Goal: Contribute content

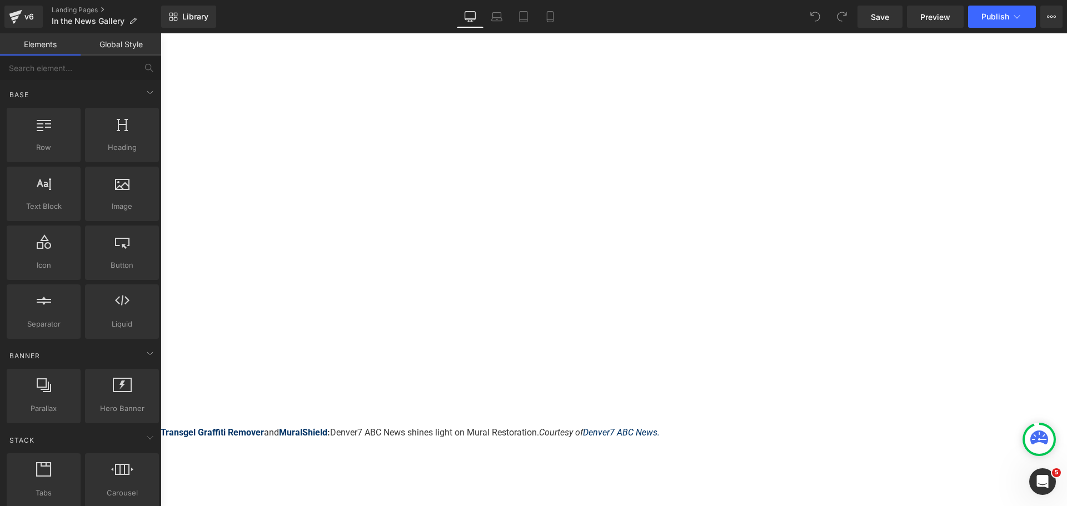
scroll to position [445, 0]
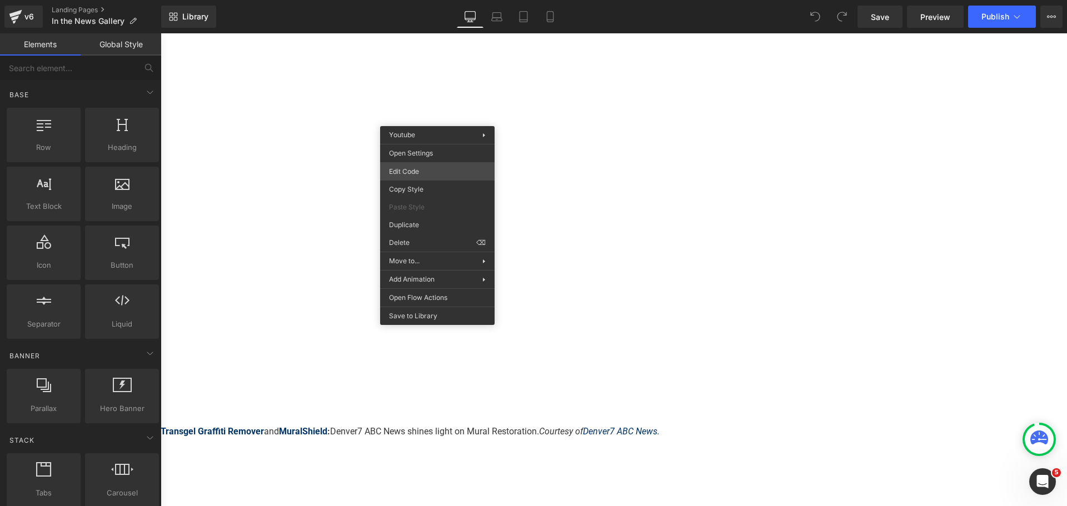
click at [421, 0] on div "You are previewing how the will restyle your page. You can not edit Elements in…" at bounding box center [533, 0] width 1067 height 0
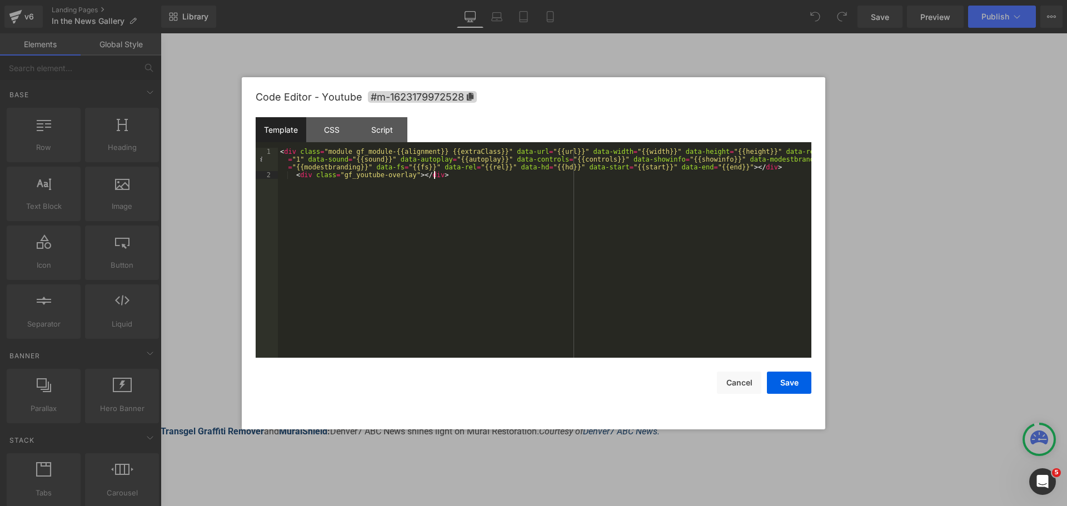
click at [458, 183] on div "< div class = "module gf_module-{{alignment}} {{extraClass}}" data-url = "{{url…" at bounding box center [544, 268] width 533 height 241
click at [337, 129] on div "CSS" at bounding box center [331, 129] width 51 height 25
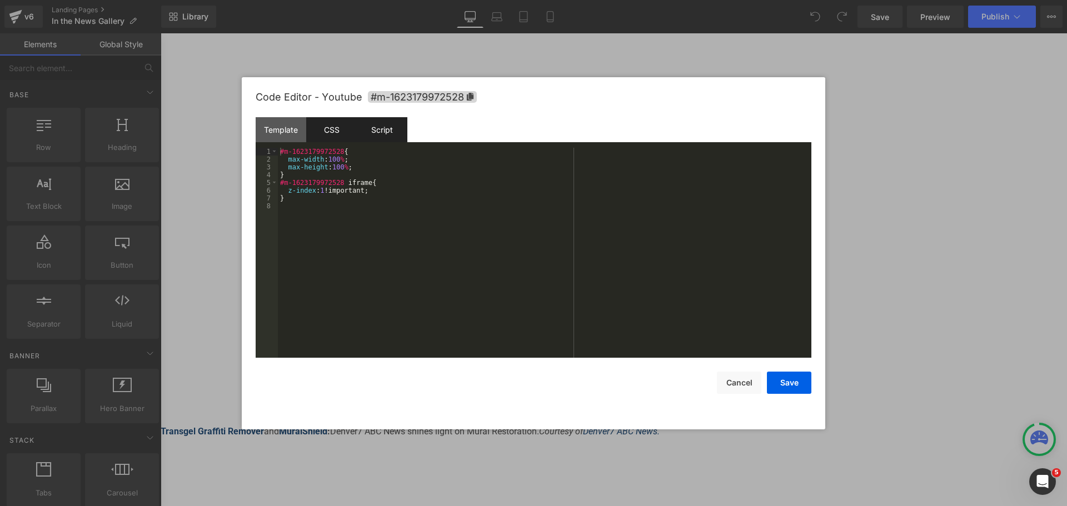
click at [395, 129] on div "Script" at bounding box center [382, 129] width 51 height 25
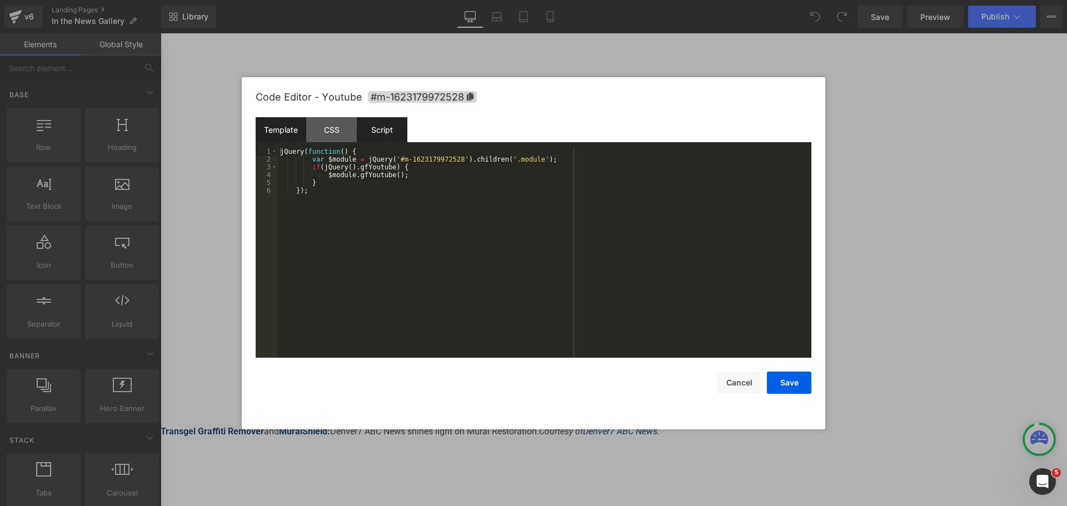
click at [287, 128] on div "Template" at bounding box center [281, 129] width 51 height 25
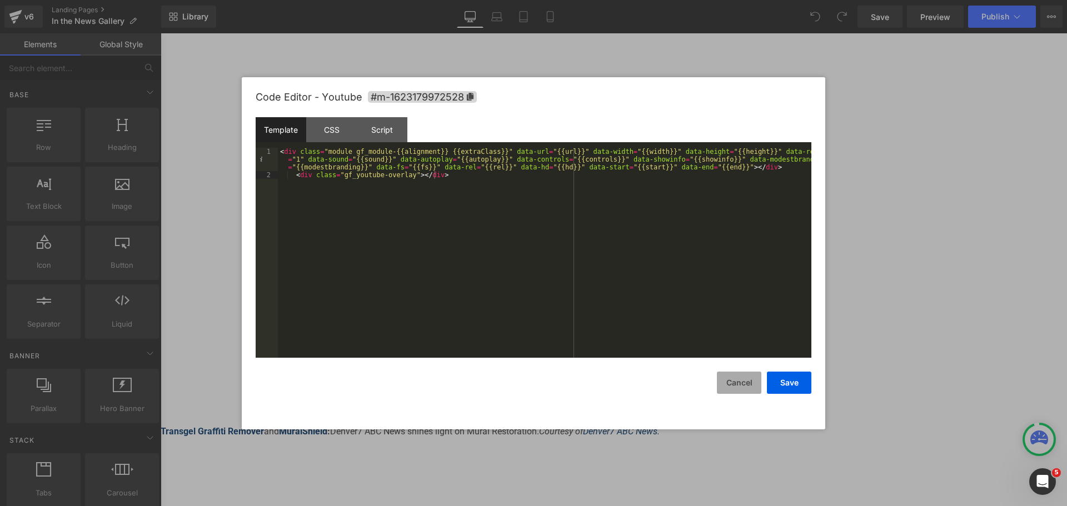
click at [738, 380] on button "Cancel" at bounding box center [739, 383] width 44 height 22
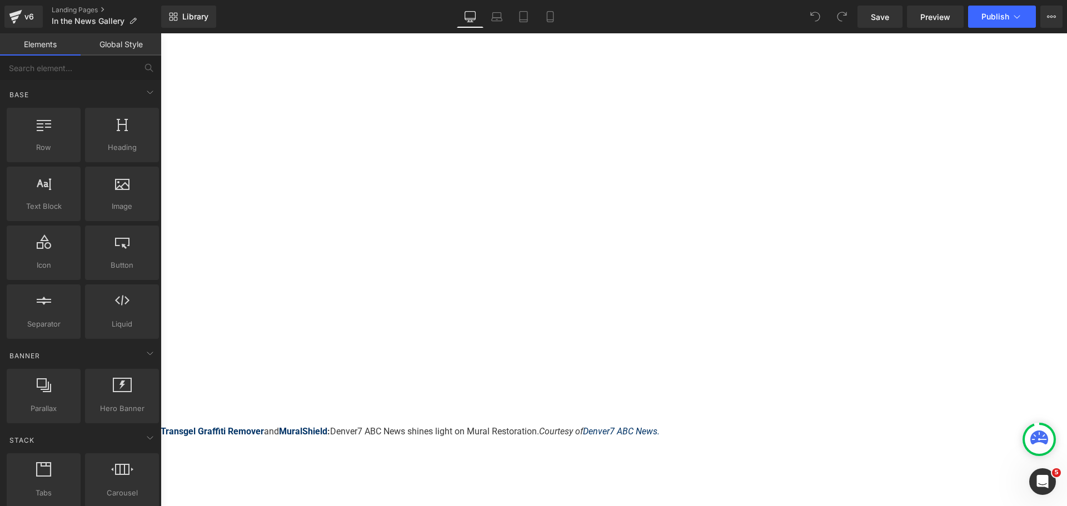
click at [161, 33] on span "Youtube" at bounding box center [161, 33] width 0 height 0
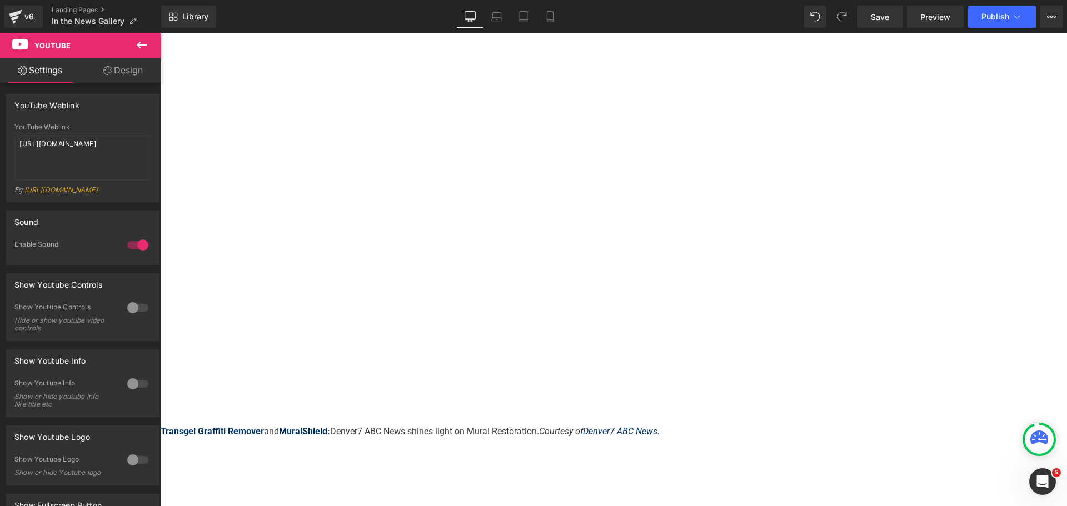
click at [161, 33] on icon at bounding box center [161, 33] width 0 height 0
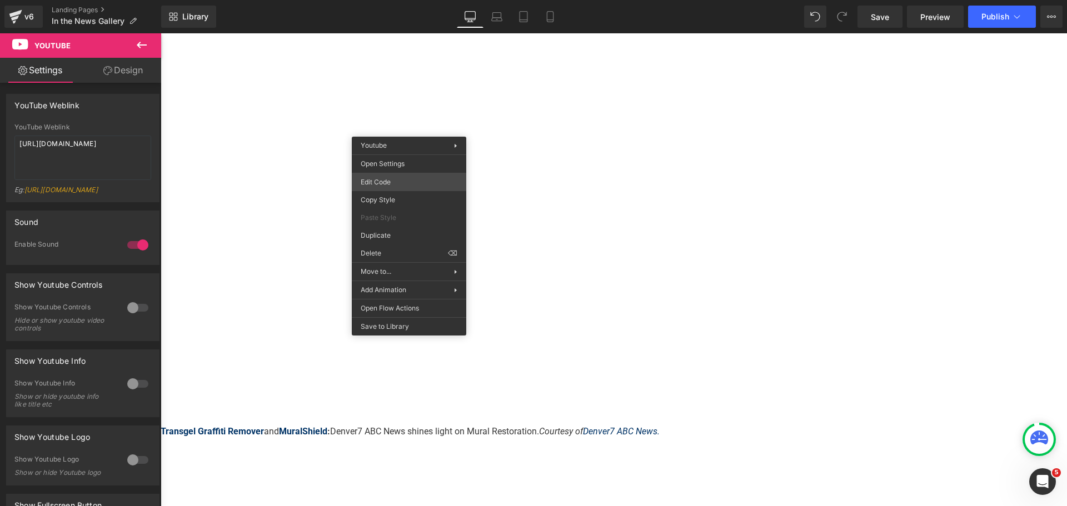
click at [391, 0] on div "Youtube You are previewing how the will restyle your page. You can not edit Ele…" at bounding box center [533, 0] width 1067 height 0
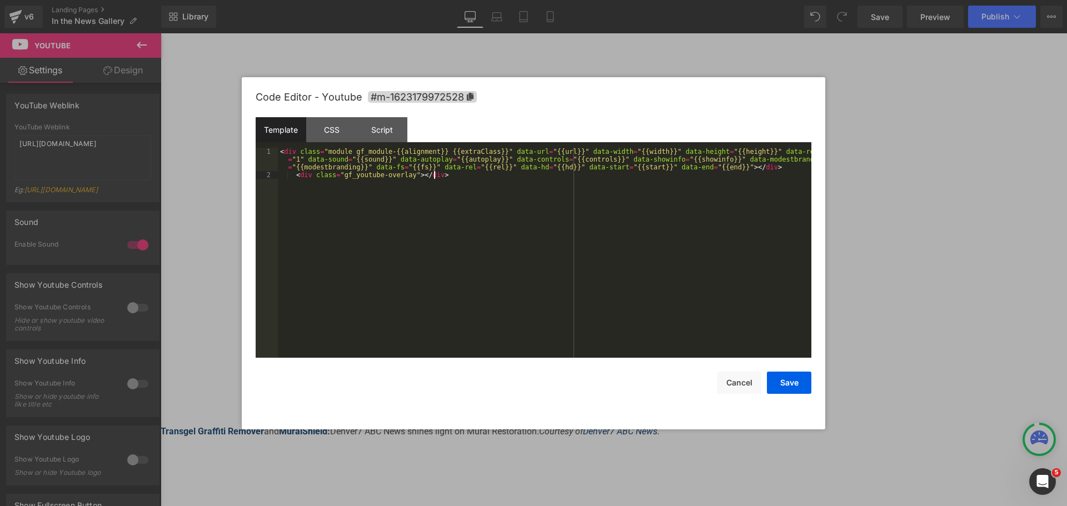
drag, startPoint x: 495, startPoint y: 194, endPoint x: 206, endPoint y: 116, distance: 299.2
click at [206, 116] on body "Youtube You are previewing how the will restyle your page. You can not edit Ele…" at bounding box center [533, 253] width 1067 height 506
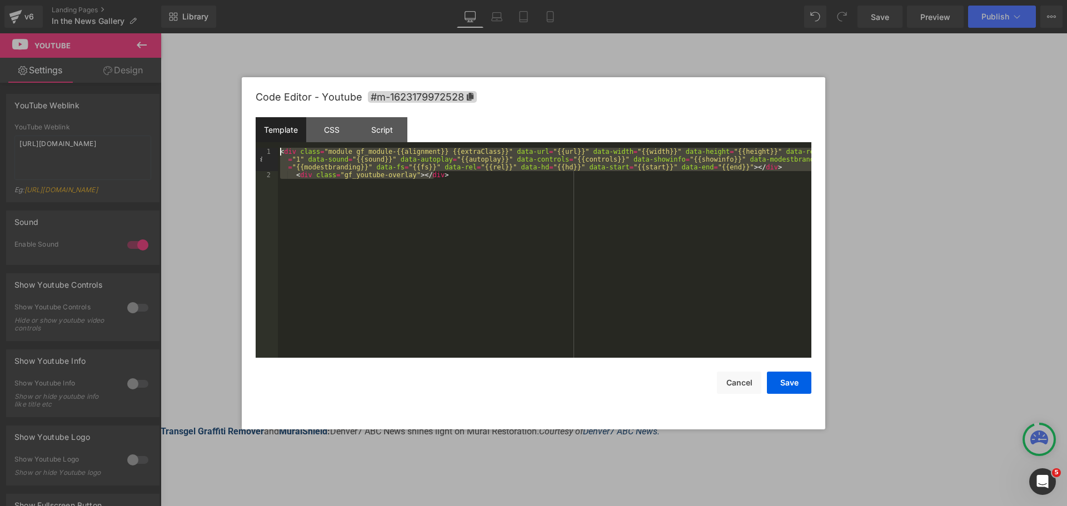
click at [433, 204] on div "< div class = "module gf_module-{{alignment}} {{extraClass}}" data-url = "{{url…" at bounding box center [544, 253] width 533 height 210
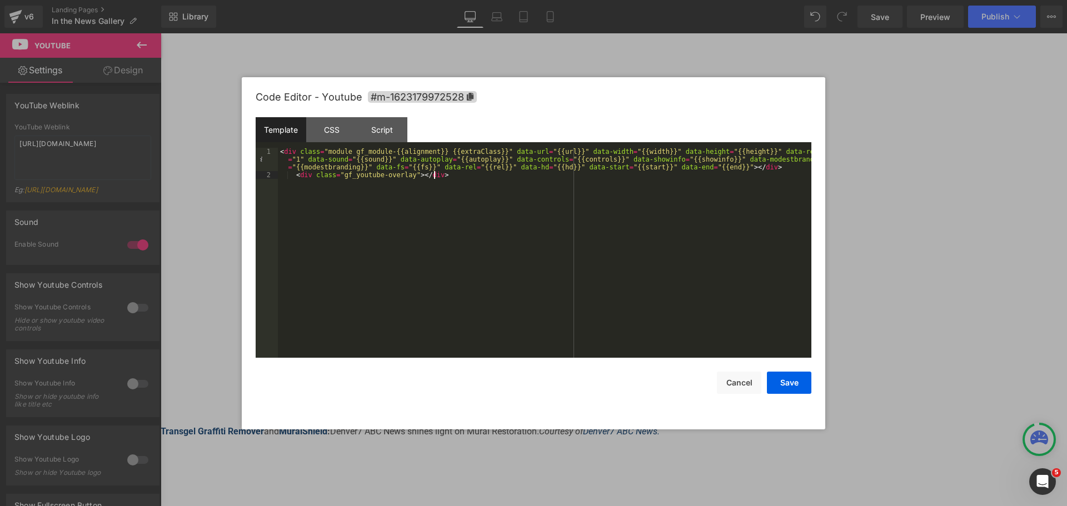
click at [444, 178] on div "< div class = "module gf_module-{{alignment}} {{extraClass}}" data-url = "{{url…" at bounding box center [544, 268] width 533 height 241
drag, startPoint x: 685, startPoint y: 186, endPoint x: 237, endPoint y: 177, distance: 447.9
click at [237, 177] on body "Youtube You are previewing how the will restyle your page. You can not edit Ele…" at bounding box center [533, 253] width 1067 height 506
click at [387, 138] on div "Script" at bounding box center [382, 129] width 51 height 25
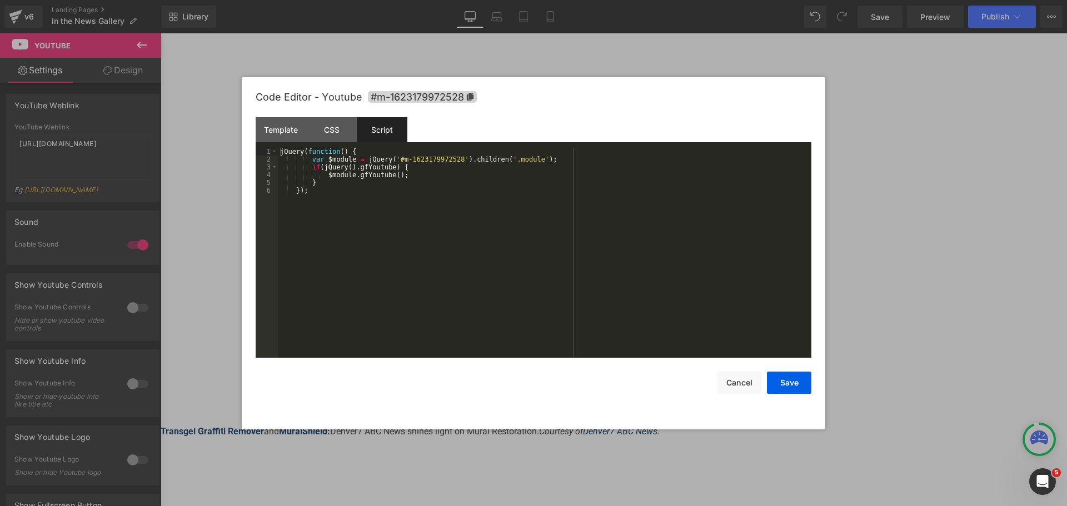
click at [413, 212] on div "jQuery ( function ( ) { var $module = jQuery ( '#m-1623179972528' ) . children …" at bounding box center [544, 261] width 533 height 226
click at [333, 132] on div "CSS" at bounding box center [331, 129] width 51 height 25
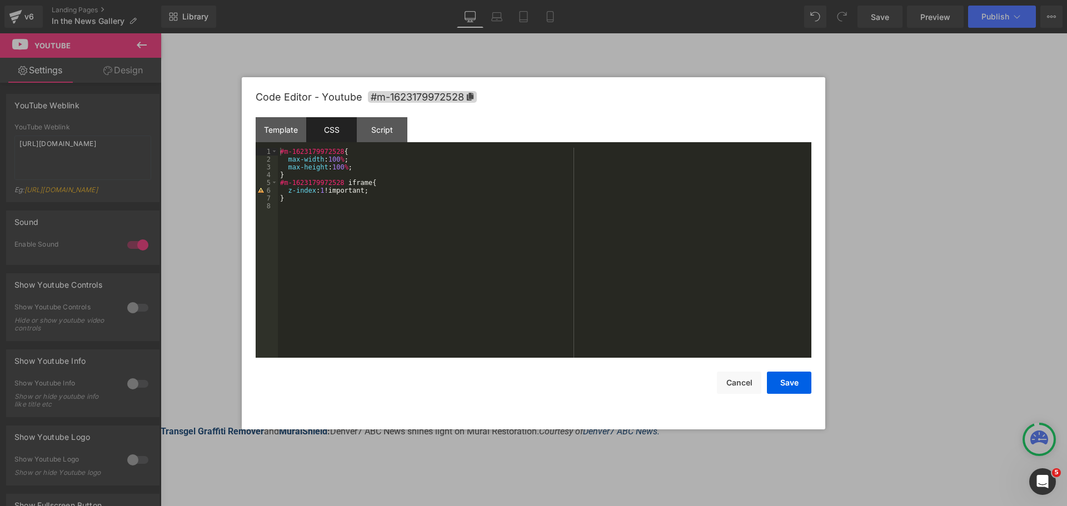
click at [314, 254] on div "#m-1623179972528 { max-width : 100 % ; max-height : 100 % ; } #m-1623179972528 …" at bounding box center [544, 261] width 533 height 226
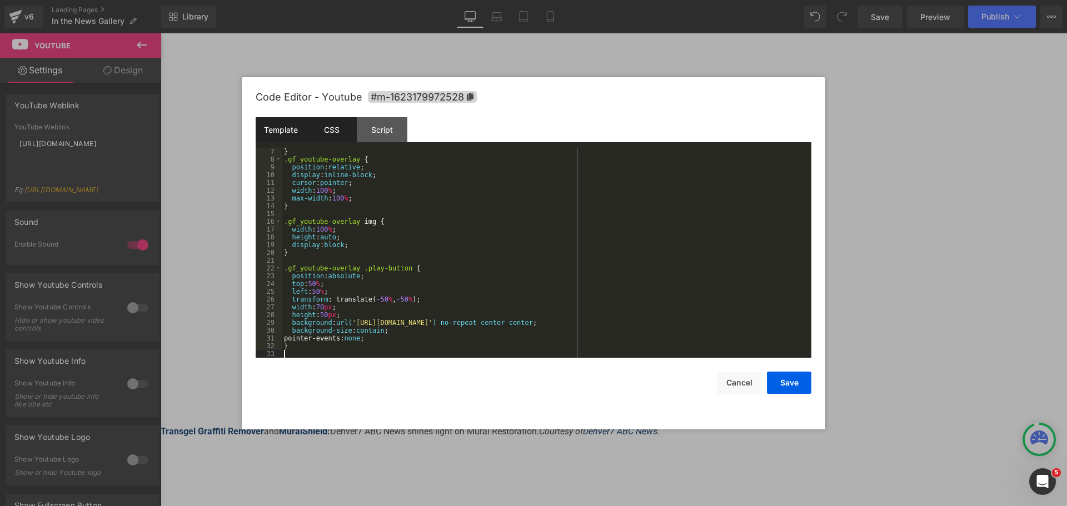
click at [286, 132] on div "Template" at bounding box center [281, 129] width 51 height 25
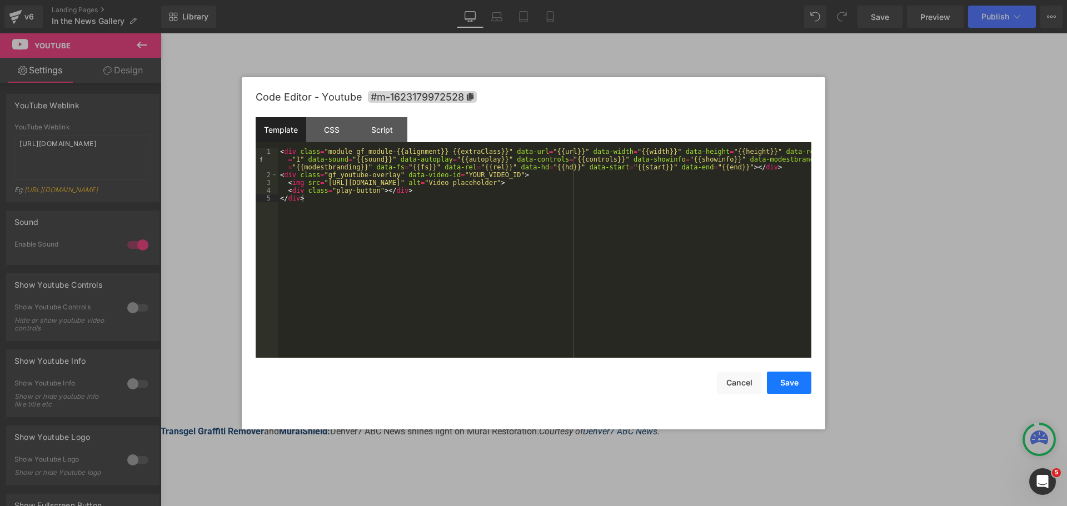
click at [798, 385] on button "Save" at bounding box center [789, 383] width 44 height 22
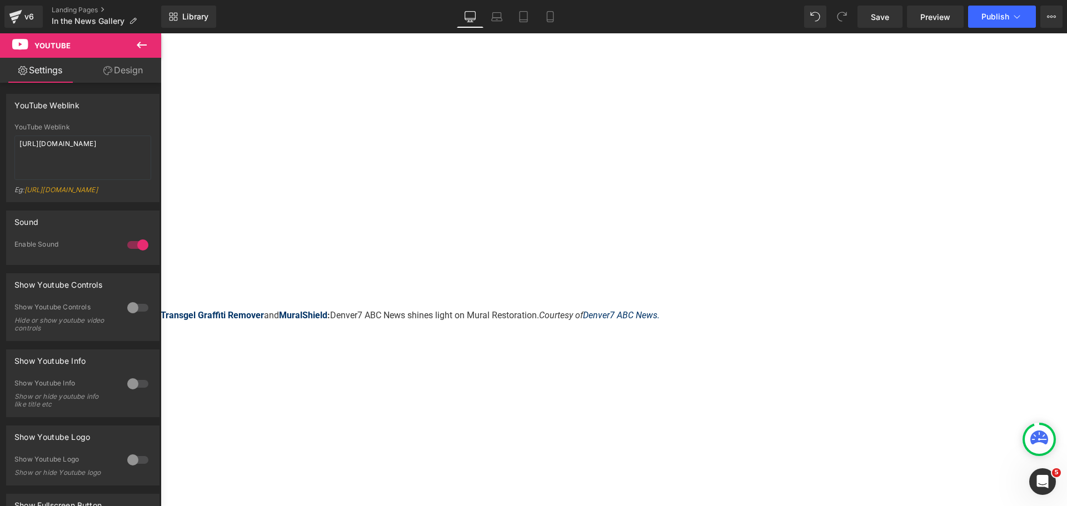
scroll to position [556, 0]
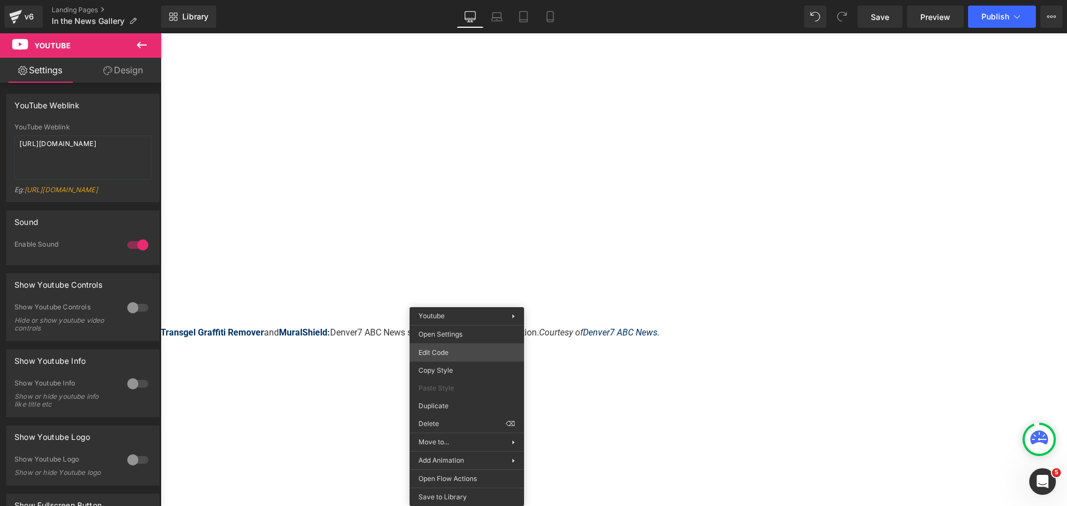
click at [451, 0] on div "Youtube You are previewing how the will restyle your page. You can not edit Ele…" at bounding box center [533, 0] width 1067 height 0
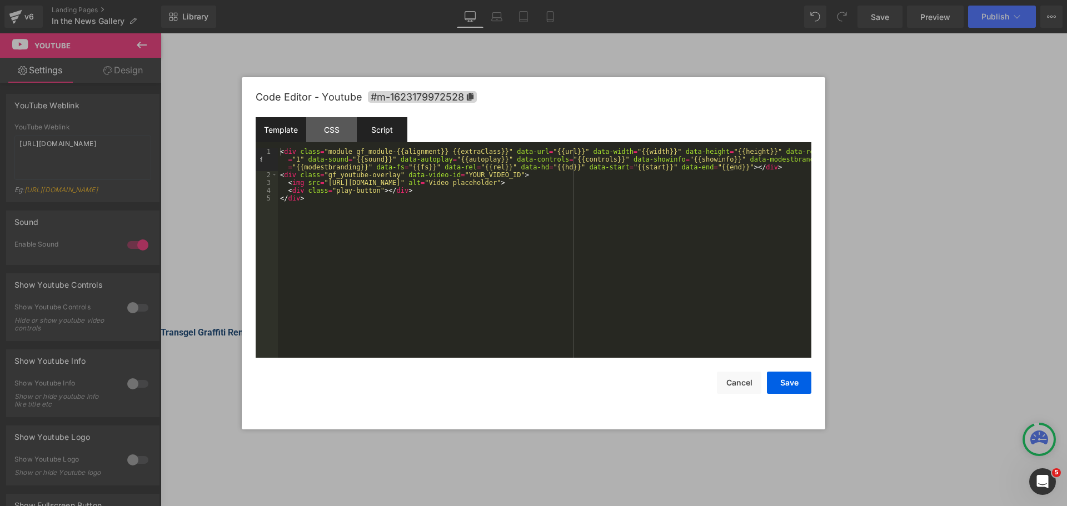
drag, startPoint x: 384, startPoint y: 130, endPoint x: 385, endPoint y: 141, distance: 11.2
click at [385, 130] on div "Script" at bounding box center [382, 129] width 51 height 25
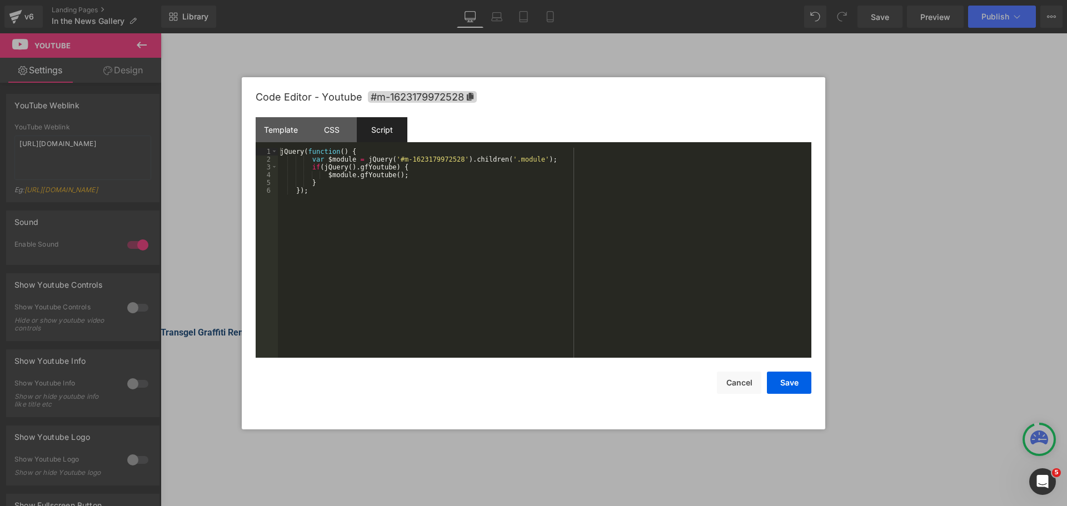
click at [401, 205] on div "jQuery ( function ( ) { var $module = jQuery ( '#m-1623179972528' ) . children …" at bounding box center [544, 261] width 533 height 226
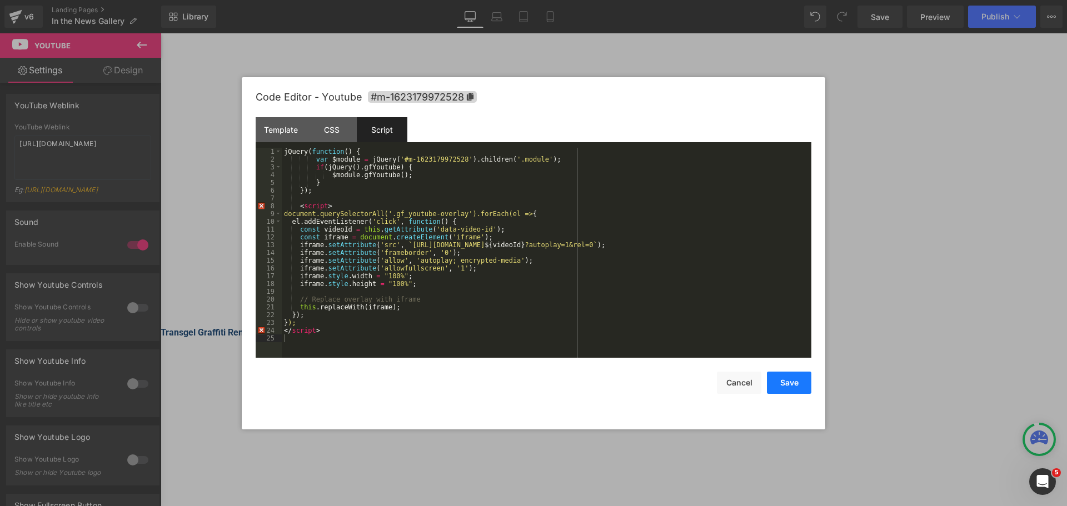
click at [784, 383] on button "Save" at bounding box center [789, 383] width 44 height 22
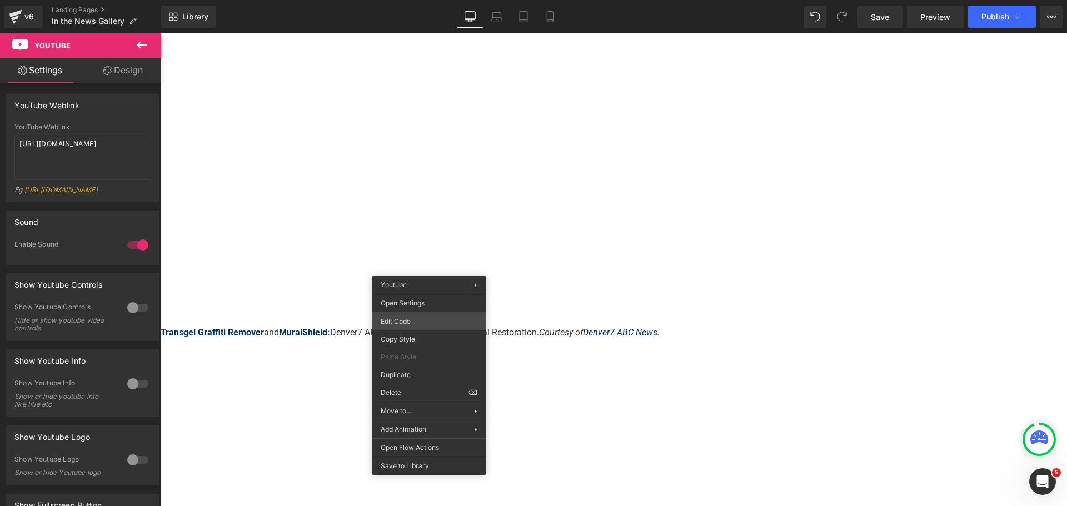
click at [417, 0] on div "Youtube You are previewing how the will restyle your page. You can not edit Ele…" at bounding box center [533, 0] width 1067 height 0
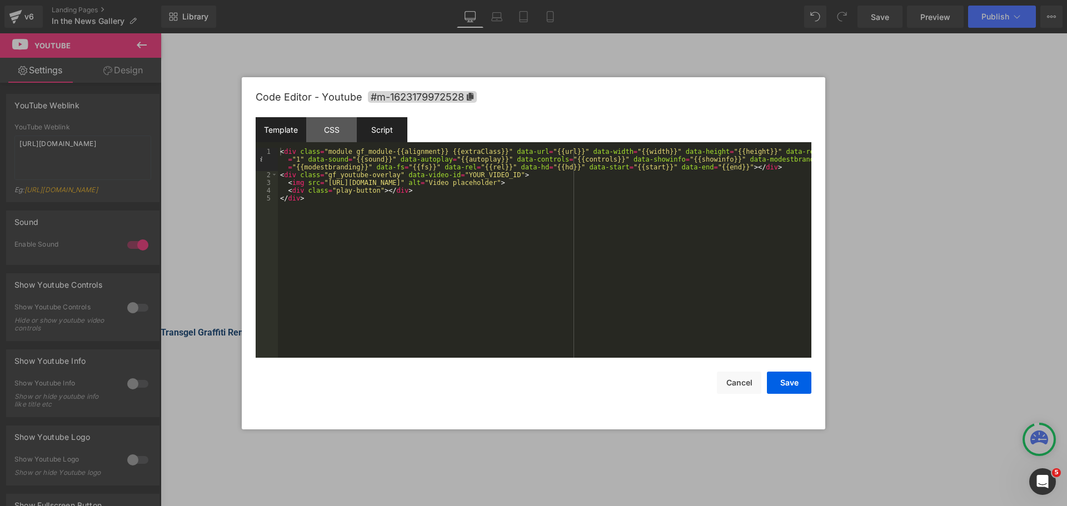
click at [386, 124] on div "Script" at bounding box center [382, 129] width 51 height 25
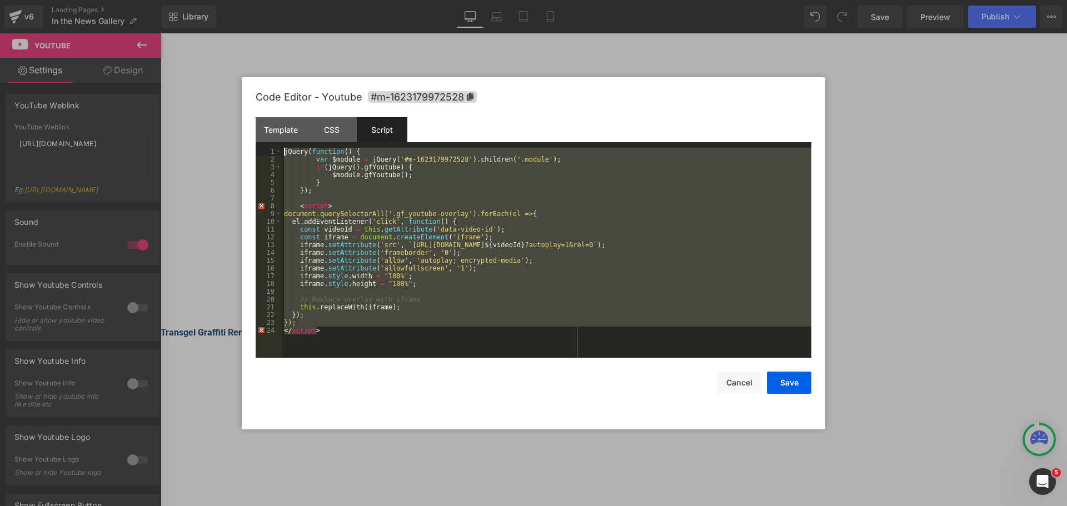
drag, startPoint x: 362, startPoint y: 337, endPoint x: 238, endPoint y: 141, distance: 232.5
click at [238, 141] on body "Youtube You are previewing how the will restyle your page. You can not edit Ele…" at bounding box center [533, 253] width 1067 height 506
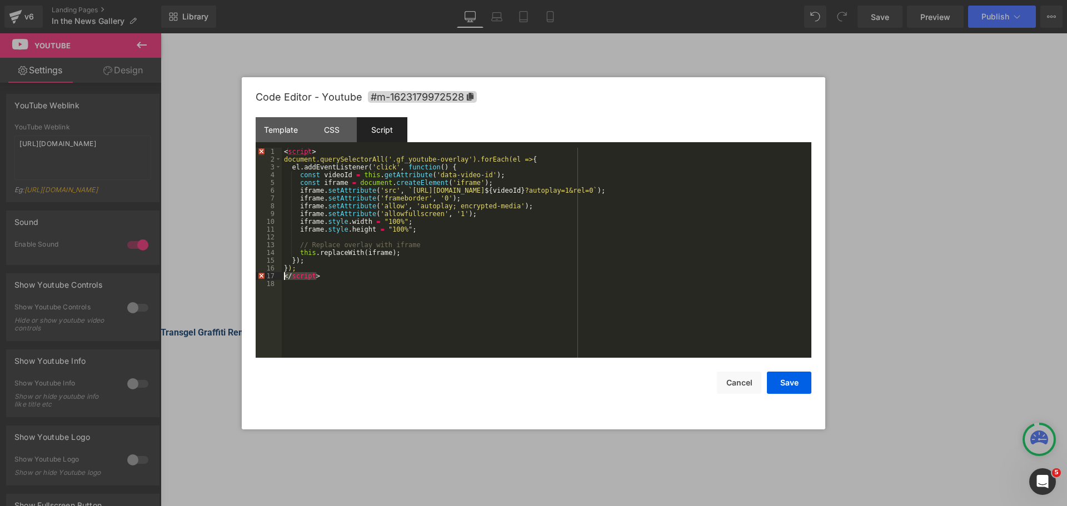
drag, startPoint x: 329, startPoint y: 277, endPoint x: 252, endPoint y: 266, distance: 78.0
click at [242, 279] on div "Code Editor - Youtube #m-1623179972528 Template CSS Script Data 1 2 3 4 5 < div…" at bounding box center [533, 253] width 583 height 352
drag, startPoint x: 326, startPoint y: 150, endPoint x: 248, endPoint y: 157, distance: 77.5
click at [249, 156] on div "Code Editor - Youtube #m-1623179972528 Template CSS Script Data 1 2 3 4 5 < div…" at bounding box center [533, 253] width 583 height 352
click at [329, 156] on div "< script > document.querySelectorAll('.gf_youtube-overlay').forEach(el => { el …" at bounding box center [547, 261] width 530 height 226
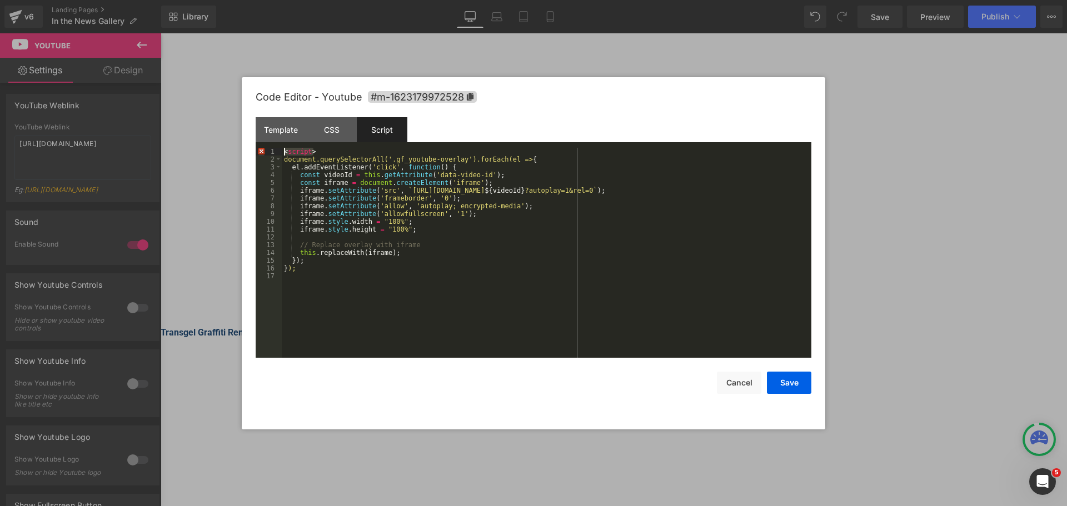
drag, startPoint x: 323, startPoint y: 152, endPoint x: 282, endPoint y: 153, distance: 41.7
click at [282, 153] on div "< script > document.querySelectorAll('.gf_youtube-overlay').forEach(el => { el …" at bounding box center [547, 261] width 530 height 226
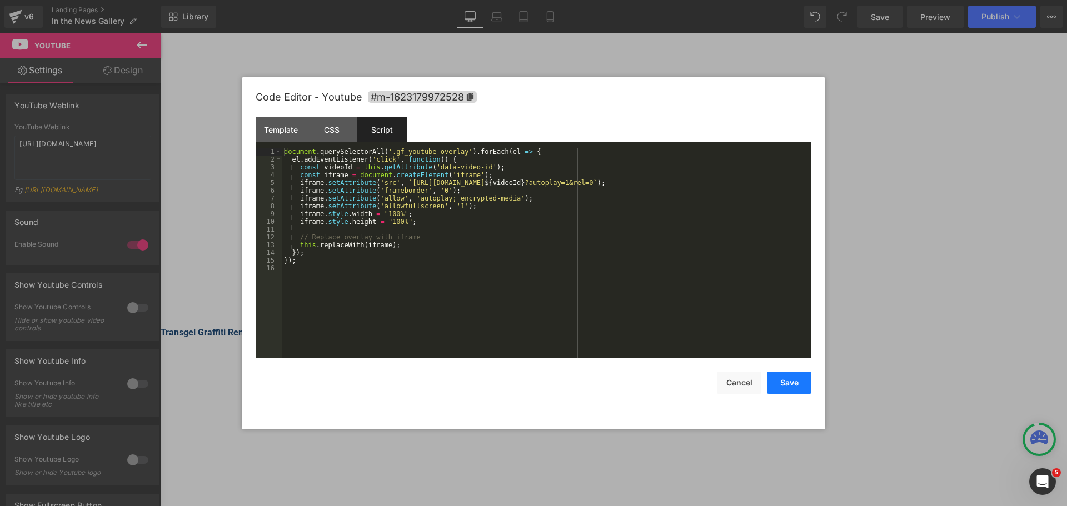
click at [786, 385] on button "Save" at bounding box center [789, 383] width 44 height 22
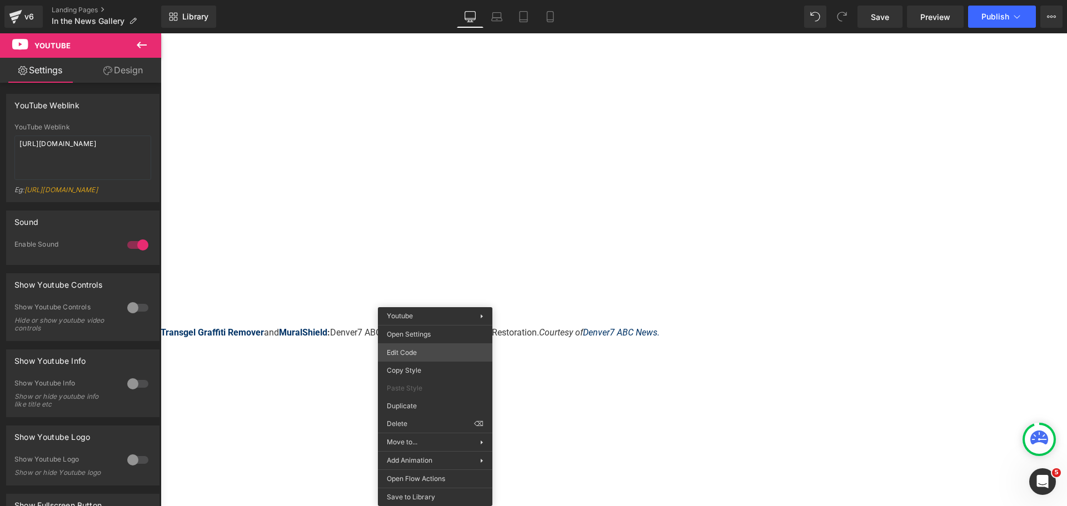
click at [436, 0] on div "Youtube You are previewing how the will restyle your page. You can not edit Ele…" at bounding box center [533, 0] width 1067 height 0
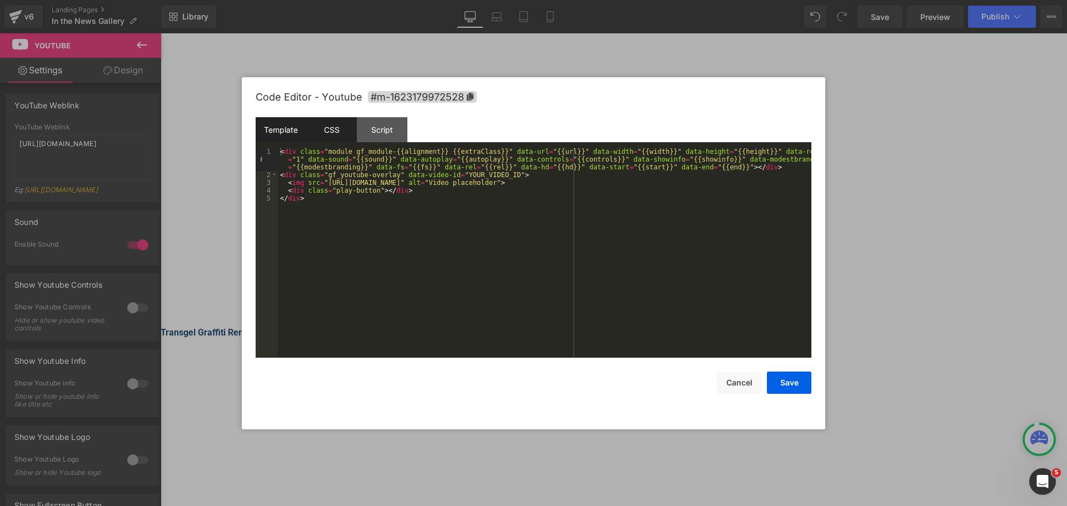
click at [334, 133] on div "CSS" at bounding box center [331, 129] width 51 height 25
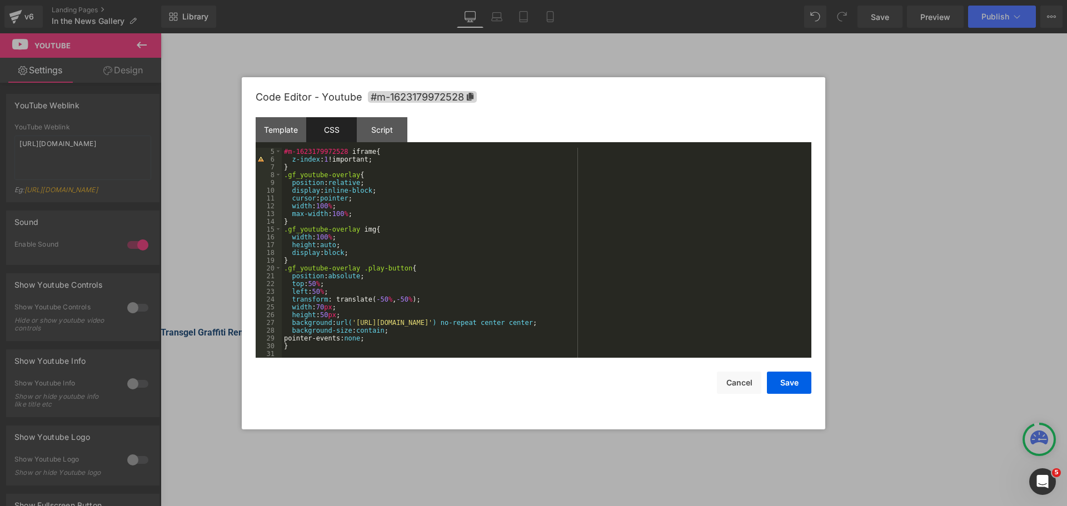
scroll to position [31, 0]
click at [297, 133] on div "Template" at bounding box center [281, 129] width 51 height 25
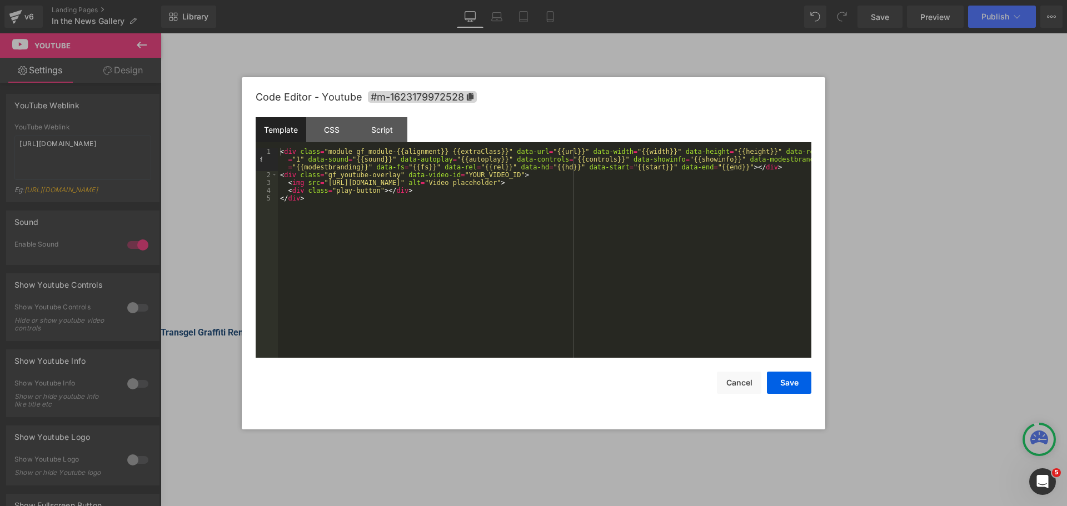
click at [332, 201] on div "< div class = "module gf_module-{{alignment}} {{extraClass}}" data-url = "{{url…" at bounding box center [544, 268] width 533 height 241
click at [449, 191] on div "< div class = "module gf_module-{{alignment}} {{extraClass}}" data-url = "{{url…" at bounding box center [544, 268] width 533 height 241
drag, startPoint x: 521, startPoint y: 183, endPoint x: 323, endPoint y: 183, distance: 197.8
click at [323, 183] on div "< div class = "module gf_module-{{alignment}} {{extraClass}}" data-url = "{{url…" at bounding box center [544, 268] width 533 height 241
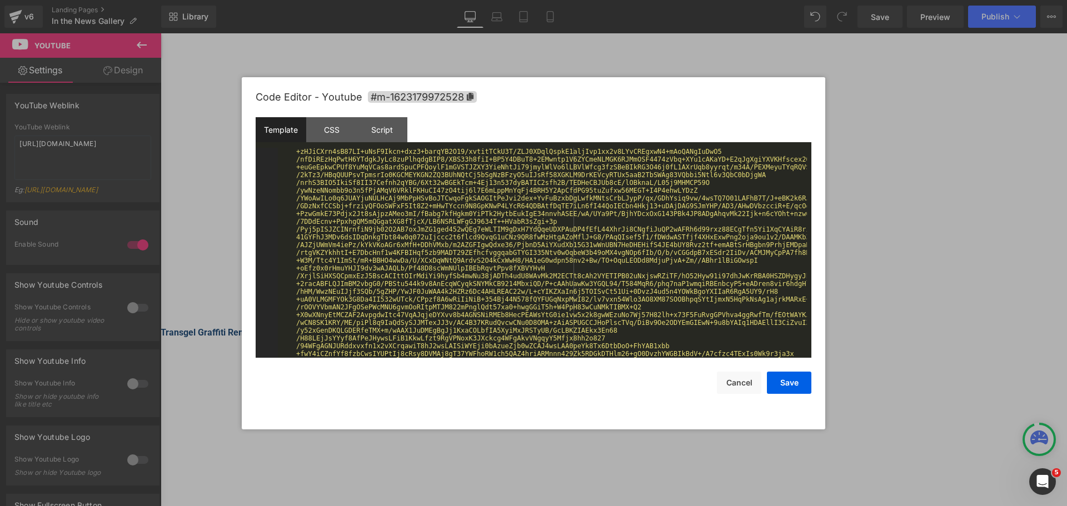
scroll to position [1027, 0]
click at [788, 382] on button "Save" at bounding box center [789, 383] width 44 height 22
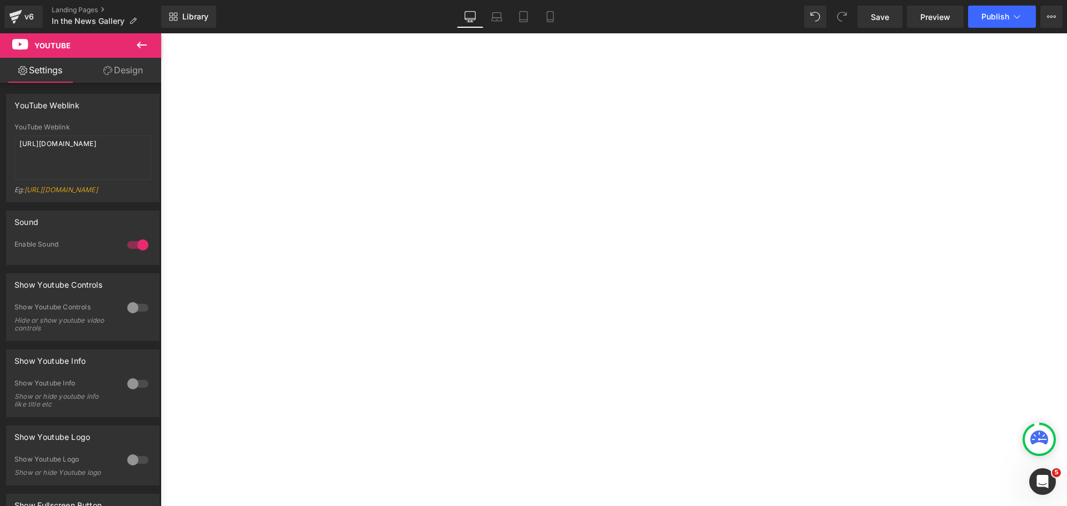
scroll to position [667, 0]
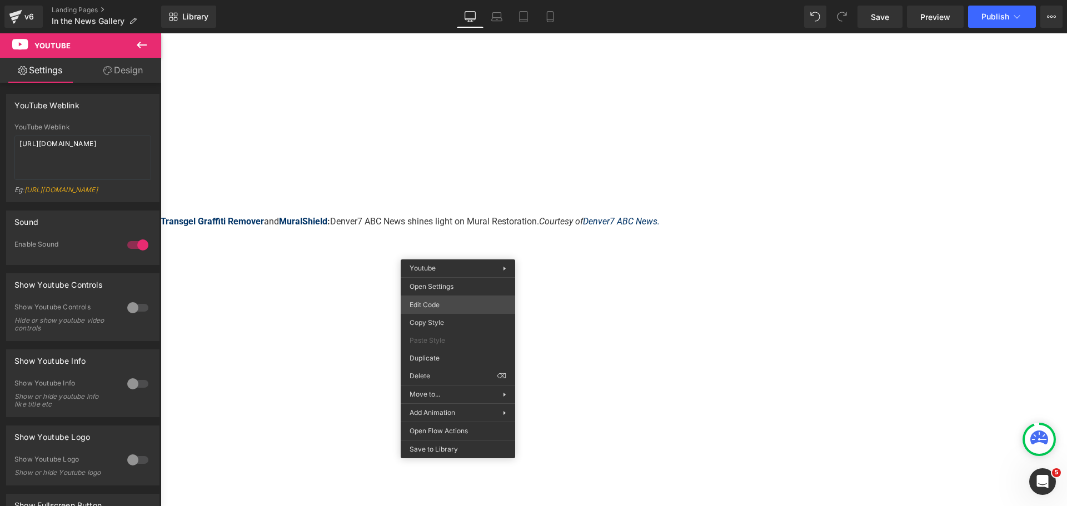
click at [440, 0] on div "Youtube You are previewing how the will restyle your page. You can not edit Ele…" at bounding box center [533, 0] width 1067 height 0
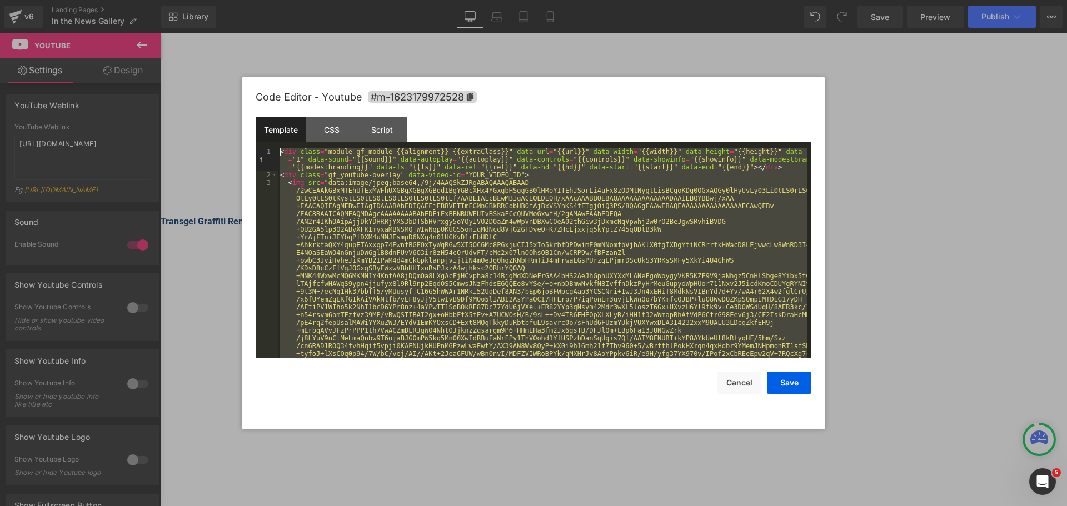
scroll to position [0, 0]
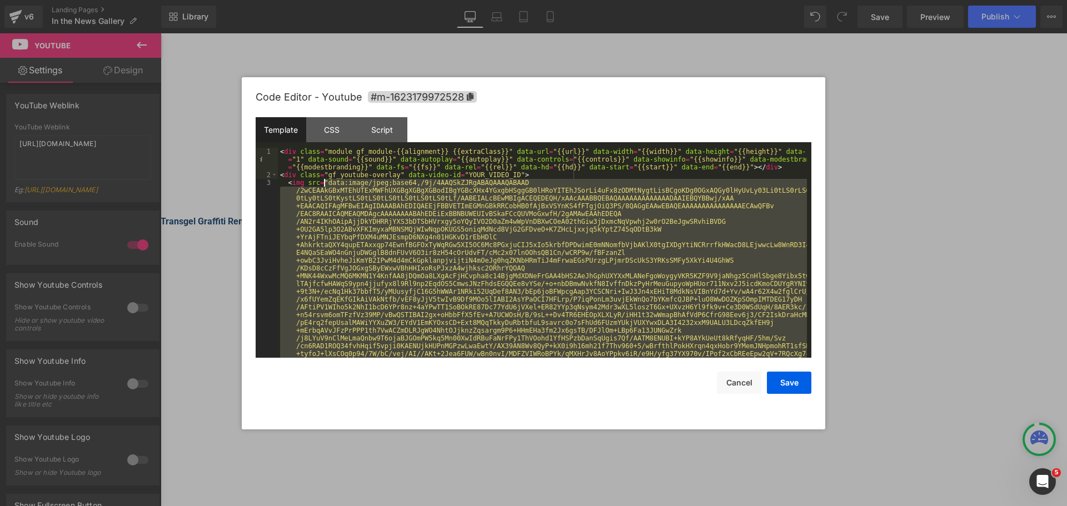
drag, startPoint x: 562, startPoint y: 338, endPoint x: 323, endPoint y: 185, distance: 283.6
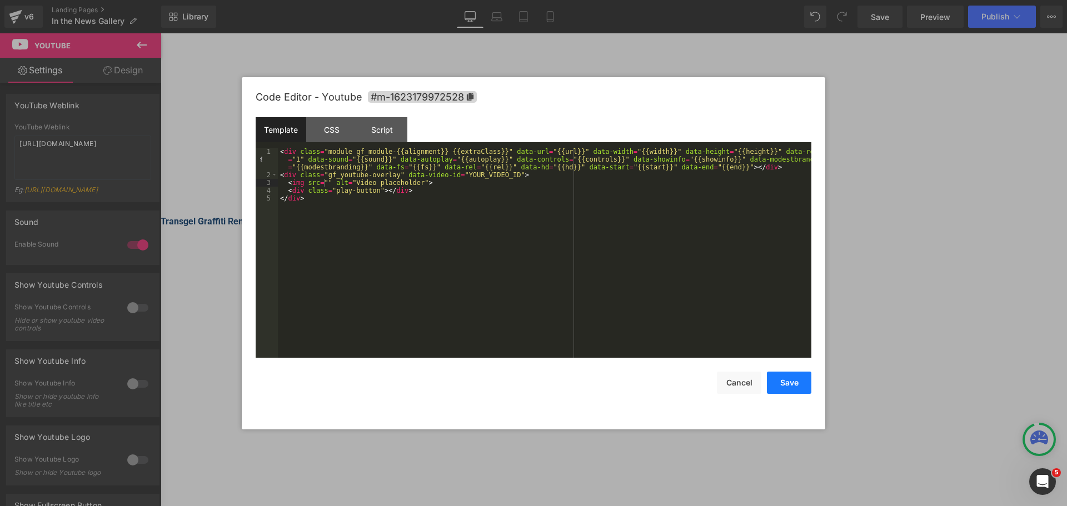
click at [770, 372] on button "Save" at bounding box center [789, 383] width 44 height 22
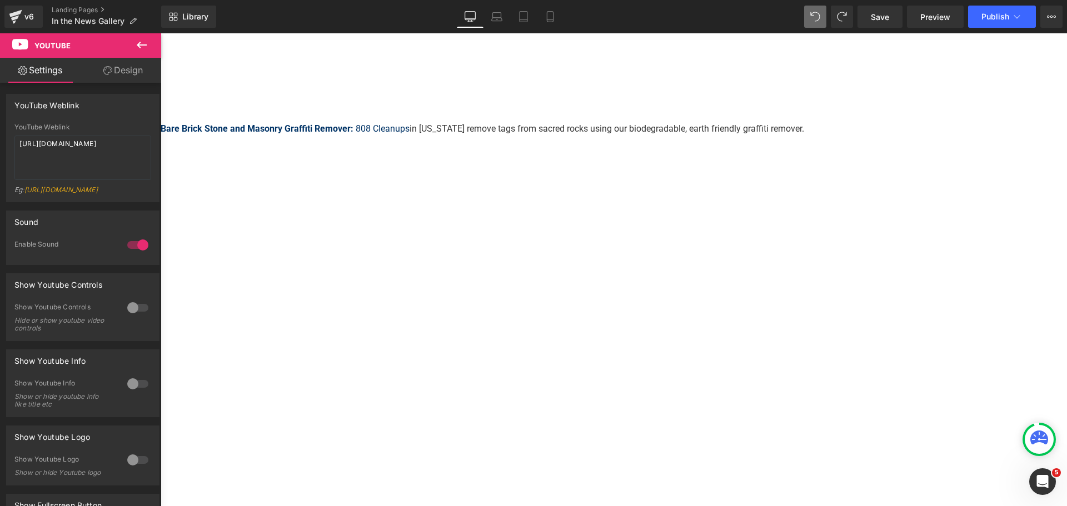
scroll to position [1889, 0]
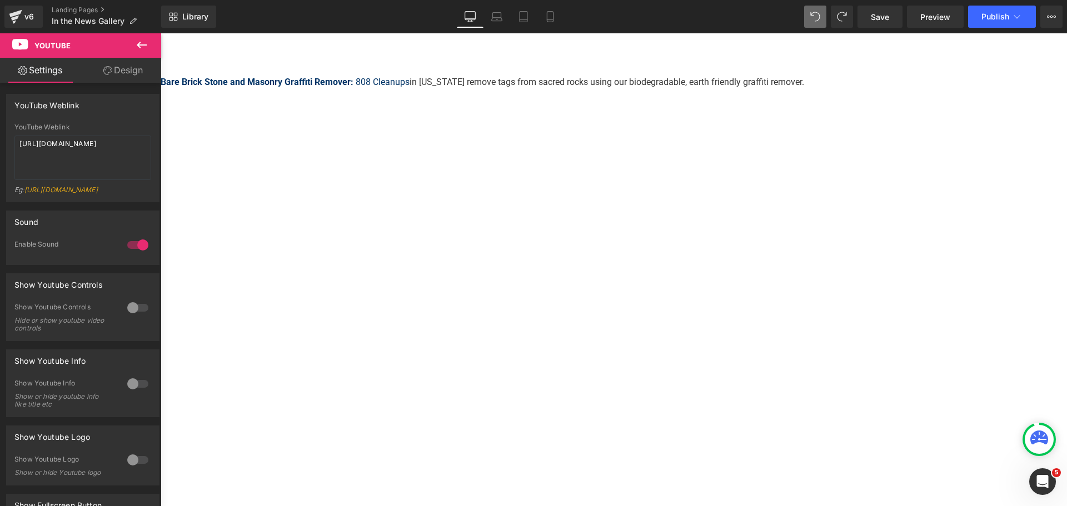
click at [161, 33] on icon at bounding box center [161, 33] width 0 height 0
click at [161, 33] on link at bounding box center [161, 33] width 0 height 0
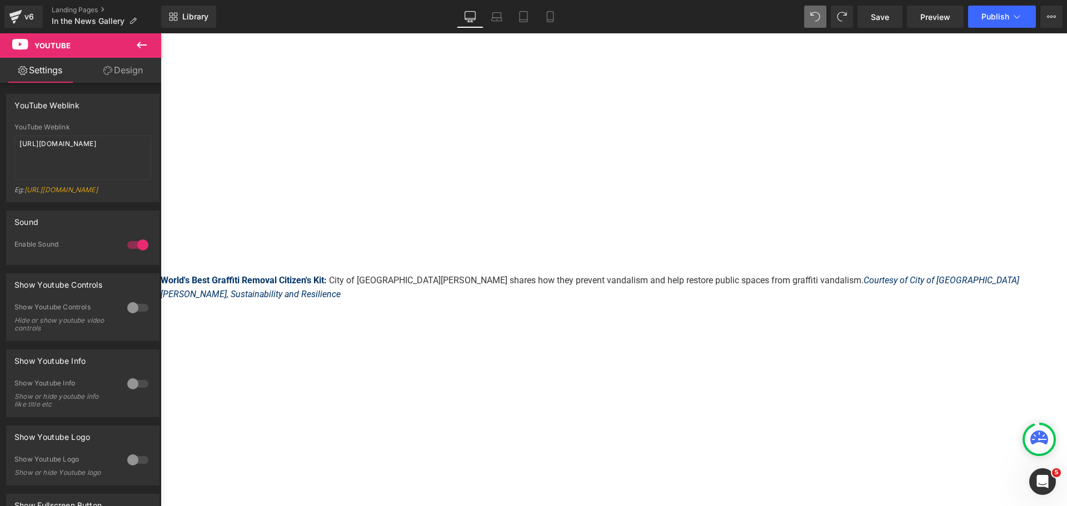
scroll to position [2244, 0]
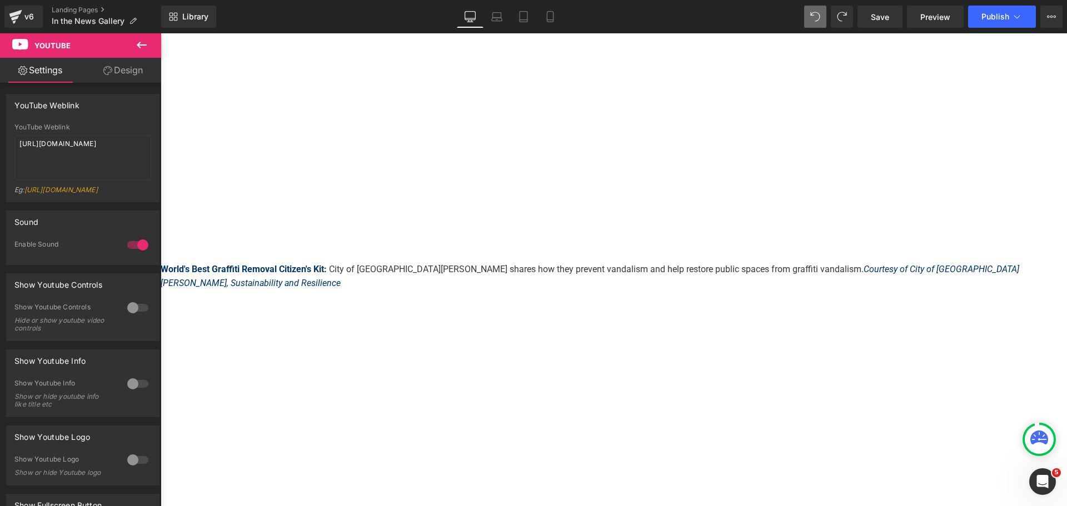
click at [161, 33] on icon at bounding box center [161, 33] width 0 height 0
click at [161, 33] on span "Row" at bounding box center [161, 33] width 0 height 0
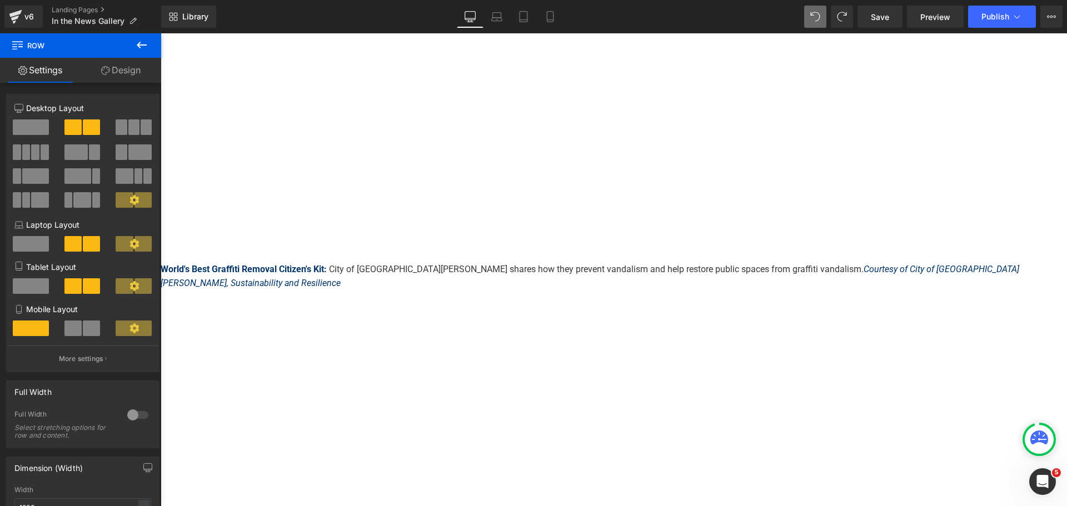
click at [161, 33] on span "Vimeo" at bounding box center [161, 33] width 0 height 0
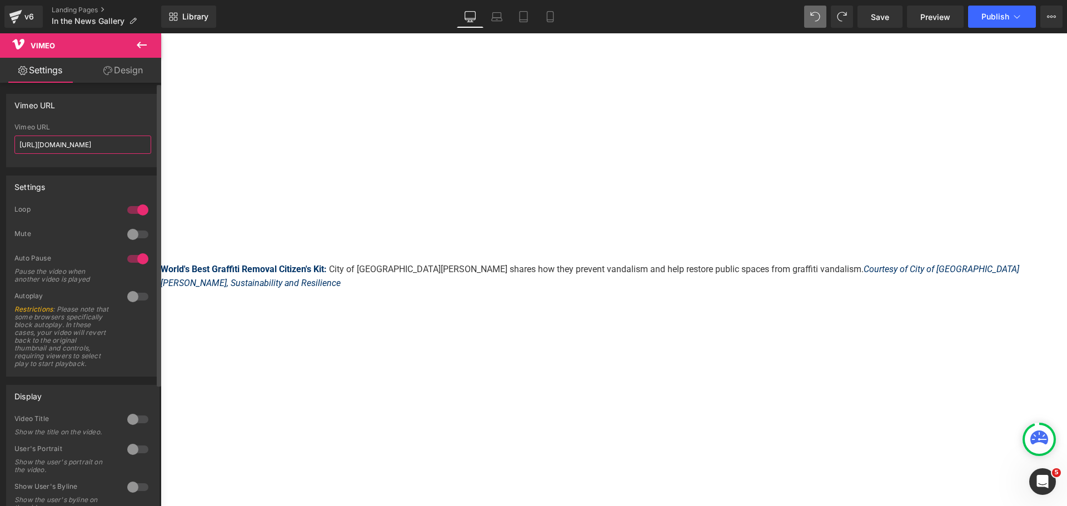
drag, startPoint x: 118, startPoint y: 142, endPoint x: 8, endPoint y: 137, distance: 109.6
click at [8, 137] on div "[URL][DOMAIN_NAME] Vimeo URL [URL][DOMAIN_NAME]" at bounding box center [83, 144] width 152 height 43
paste input "[DOMAIN_NAME][URL]"
type input "[URL][DOMAIN_NAME]"
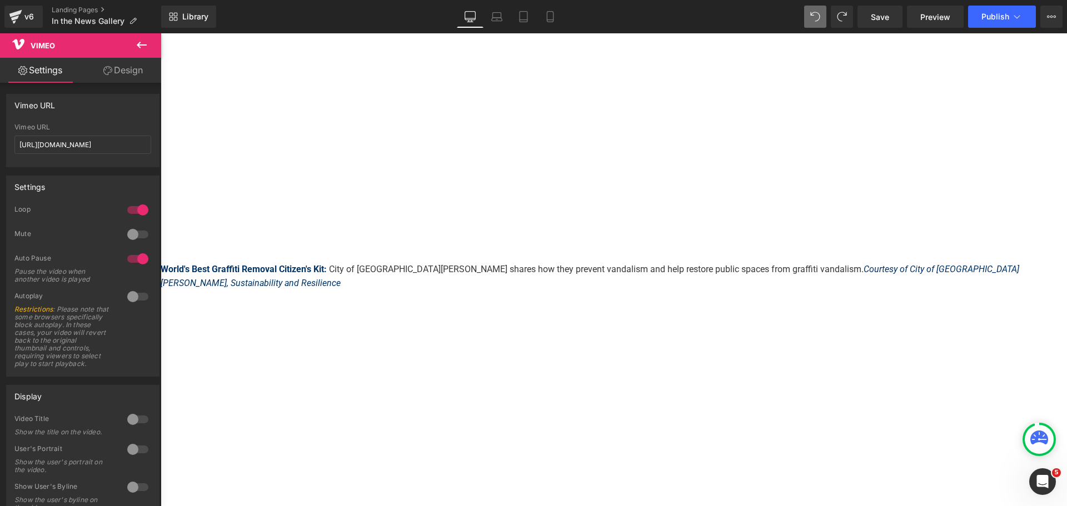
scroll to position [0, 0]
click at [161, 33] on icon at bounding box center [161, 33] width 0 height 0
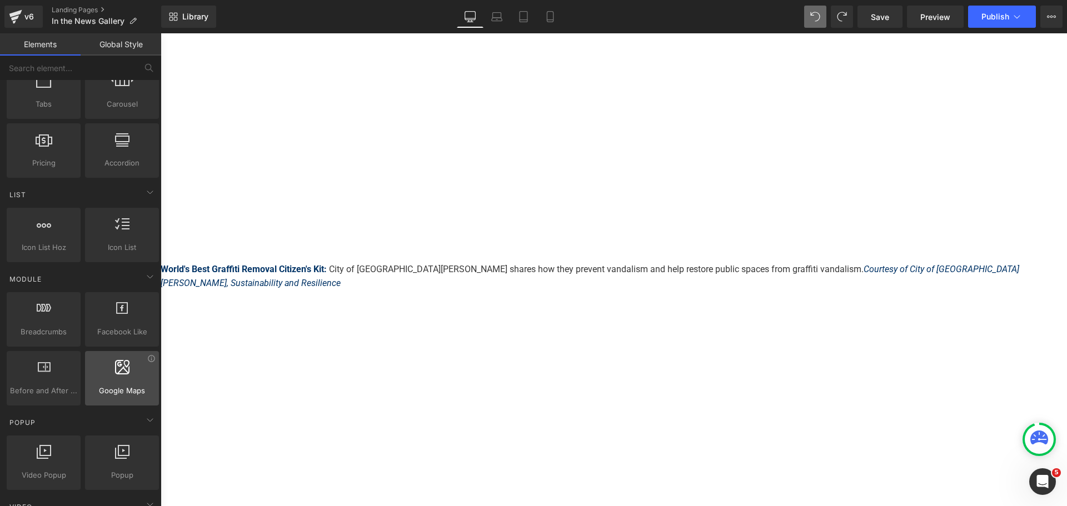
scroll to position [611, 0]
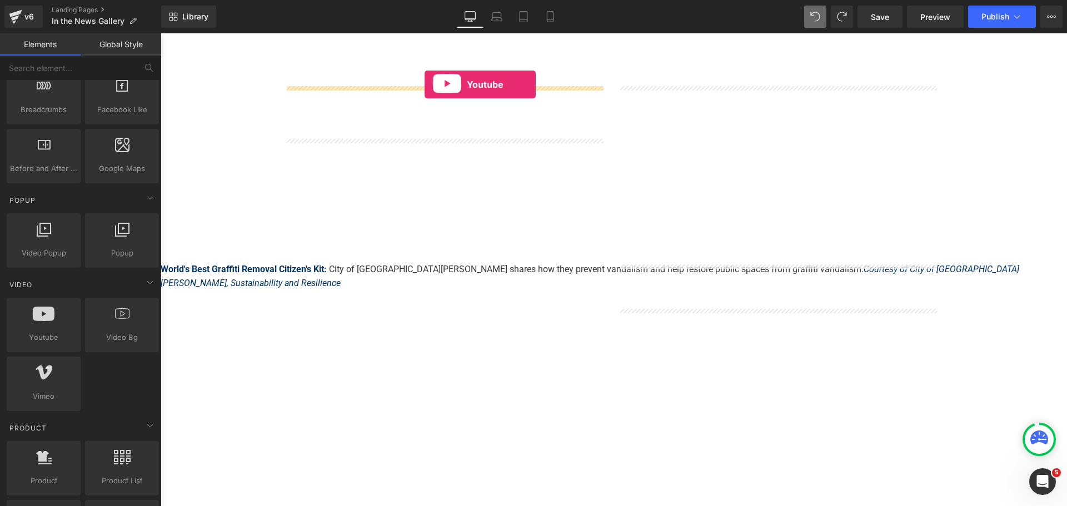
drag, startPoint x: 213, startPoint y: 362, endPoint x: 425, endPoint y: 84, distance: 348.5
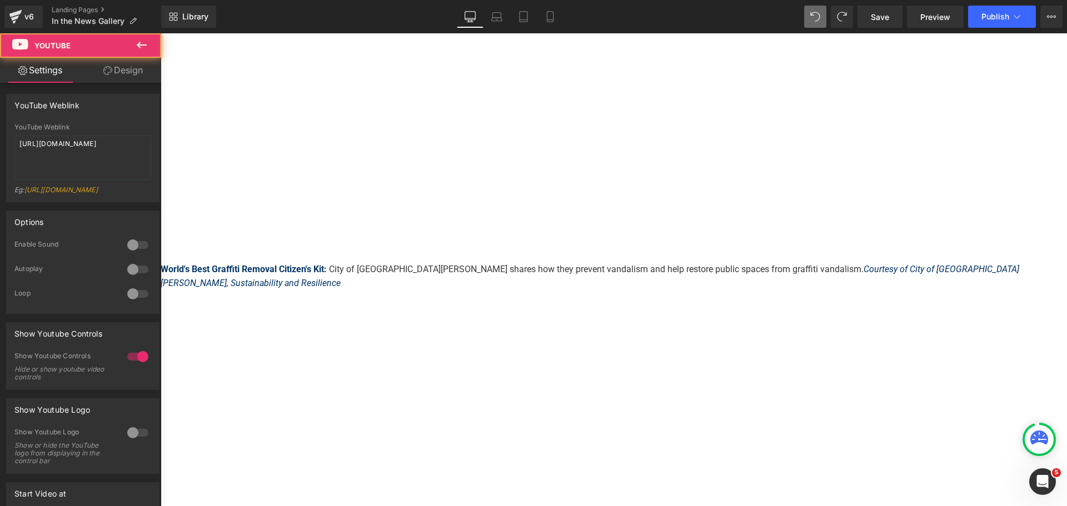
click at [161, 33] on span "Youtube" at bounding box center [161, 33] width 0 height 0
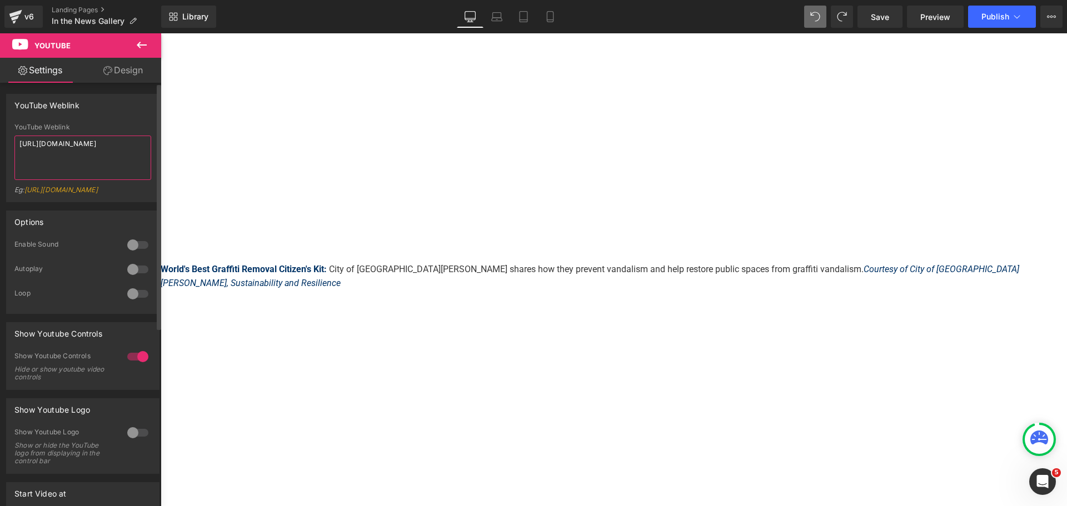
click at [106, 156] on textarea "[URL][DOMAIN_NAME]" at bounding box center [82, 158] width 137 height 44
paste textarea "[DOMAIN_NAME][URL]"
type textarea "[URL][DOMAIN_NAME]"
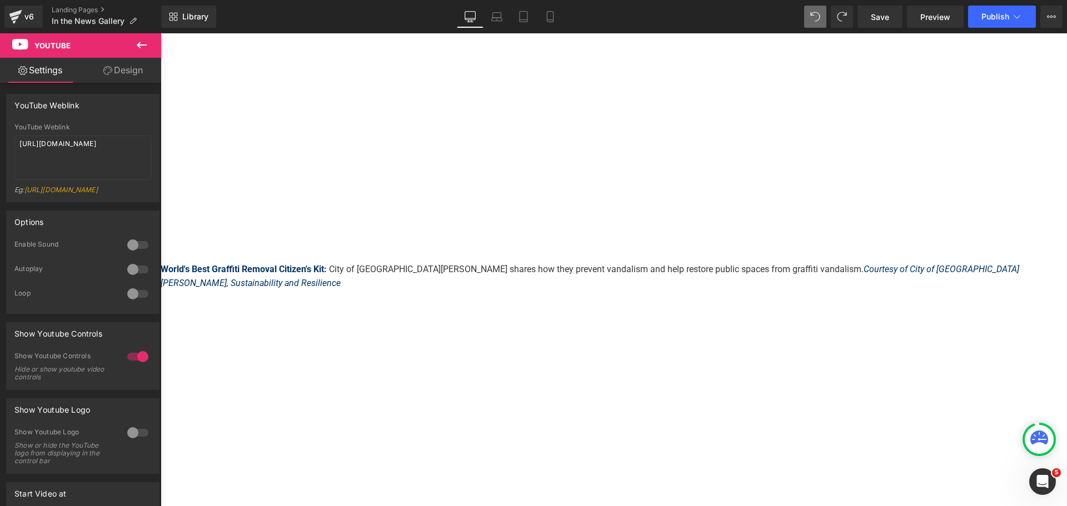
click at [161, 33] on icon at bounding box center [161, 33] width 0 height 0
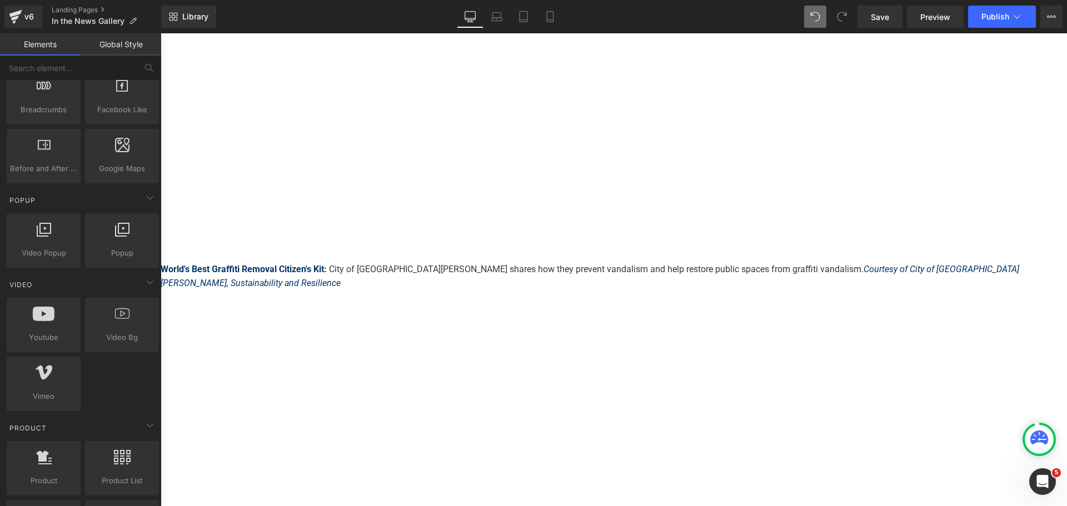
click at [161, 33] on icon at bounding box center [161, 33] width 0 height 0
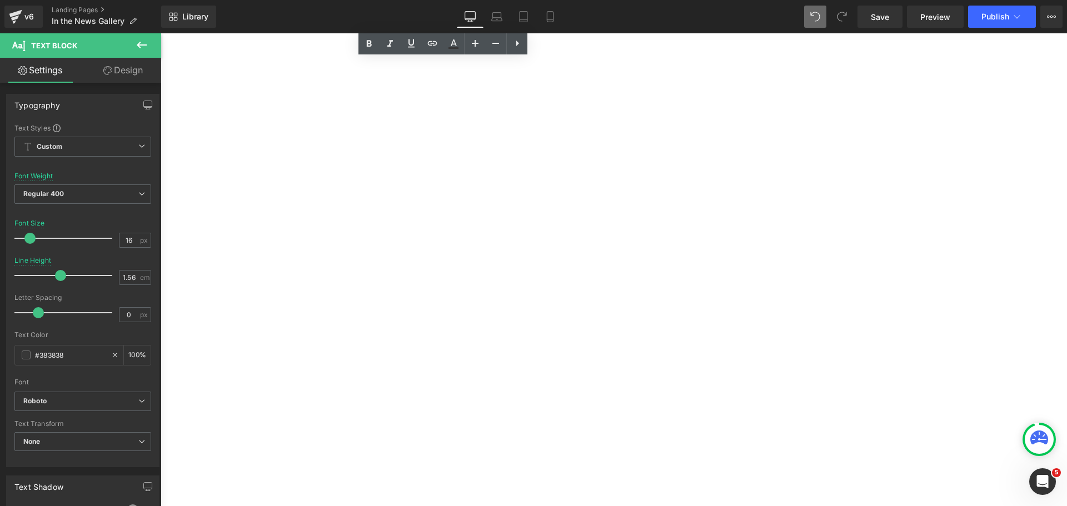
scroll to position [2285, 0]
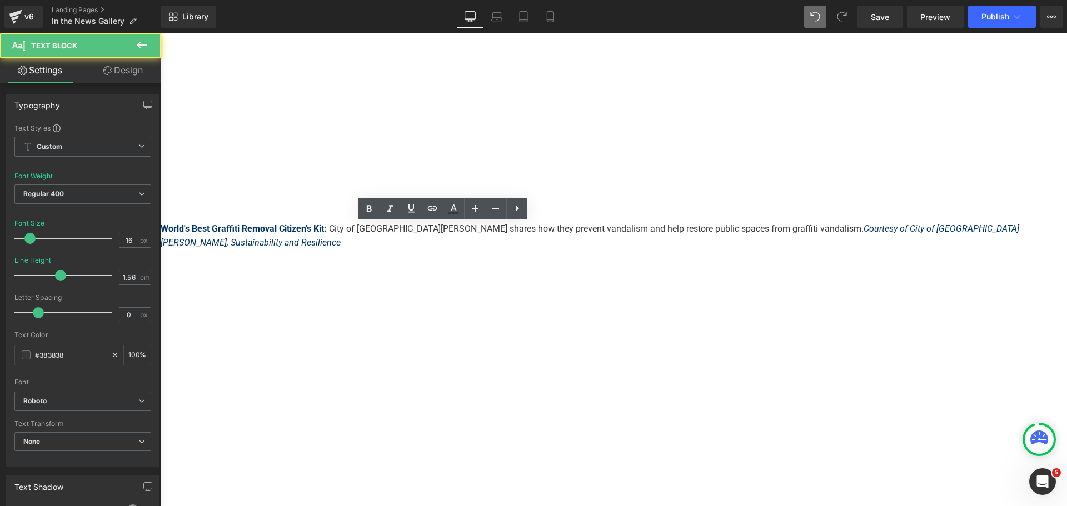
drag, startPoint x: 405, startPoint y: 233, endPoint x: 285, endPoint y: 233, distance: 120.0
drag, startPoint x: 362, startPoint y: 246, endPoint x: 380, endPoint y: 279, distance: 38.0
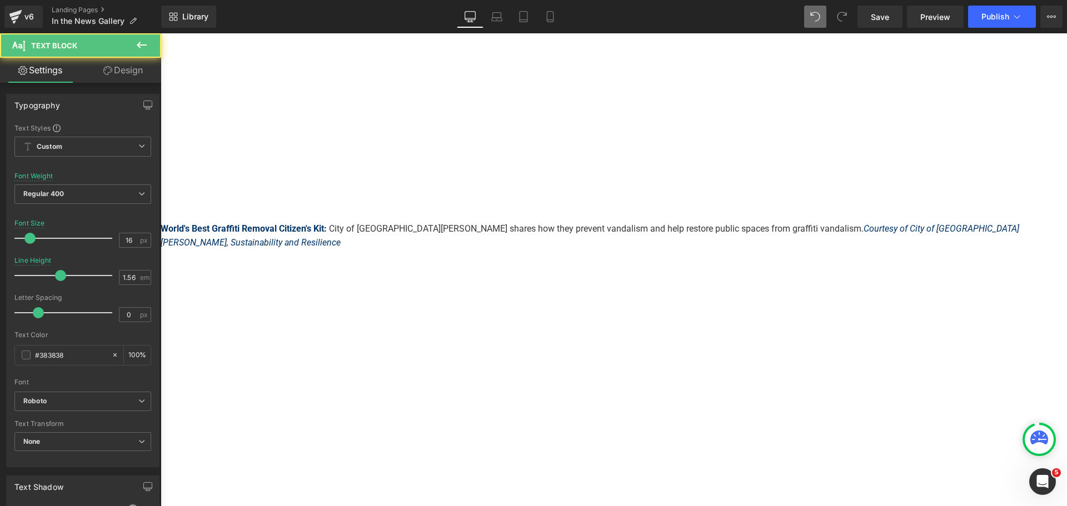
drag, startPoint x: 396, startPoint y: 247, endPoint x: 358, endPoint y: 236, distance: 39.9
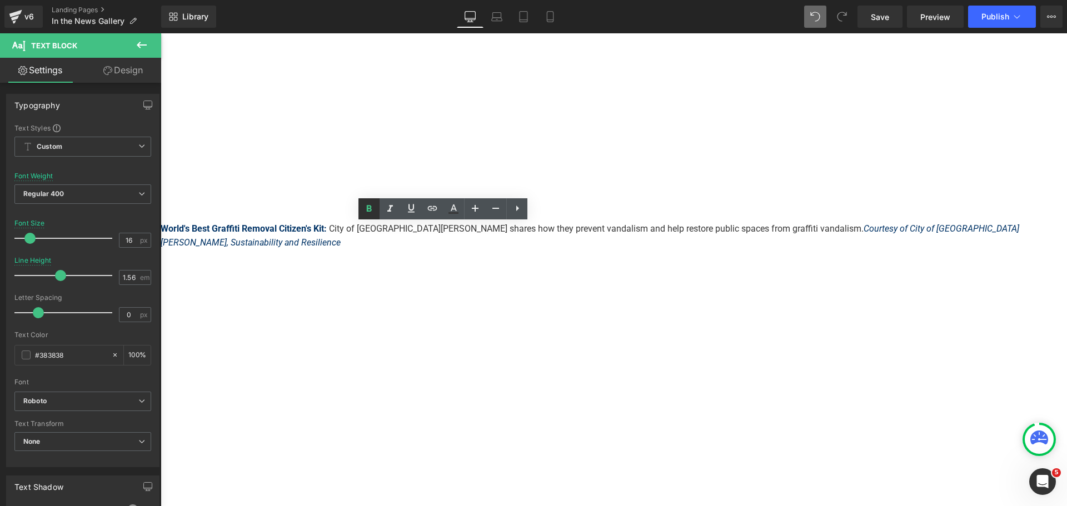
click at [366, 203] on icon at bounding box center [368, 208] width 13 height 13
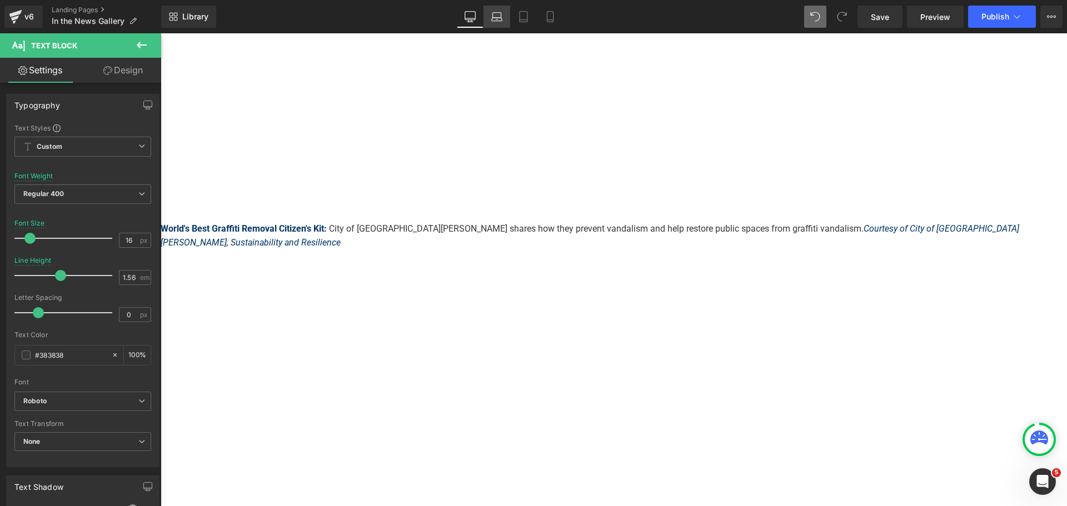
click at [497, 13] on icon at bounding box center [496, 16] width 11 height 11
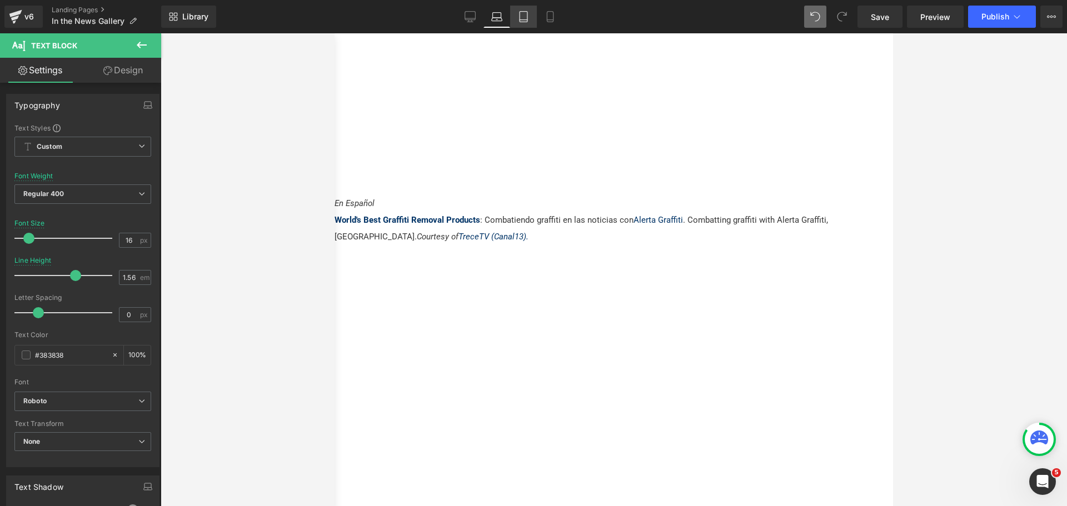
type input "15"
type input "2"
type input "100"
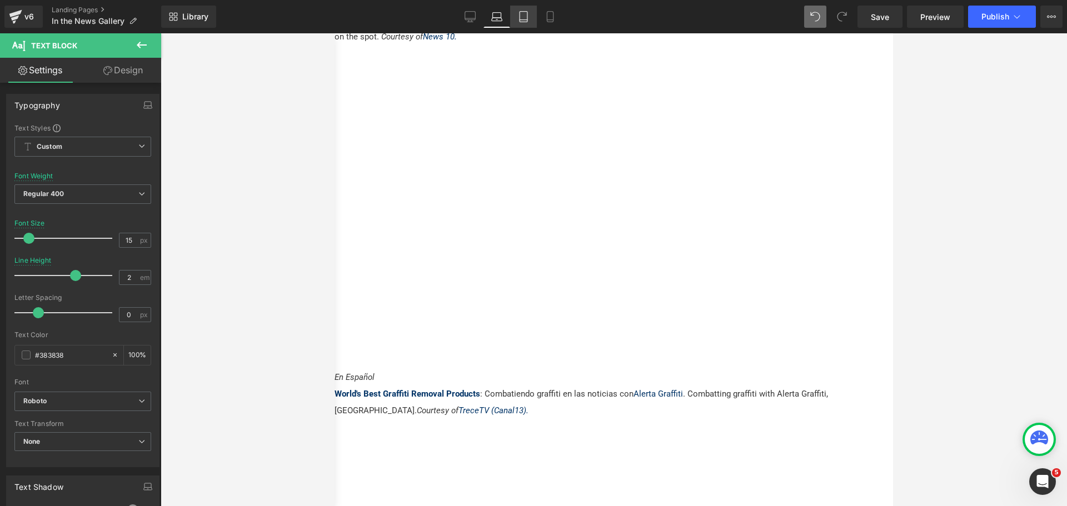
click at [520, 18] on icon at bounding box center [523, 16] width 11 height 11
type input "14"
type input "100"
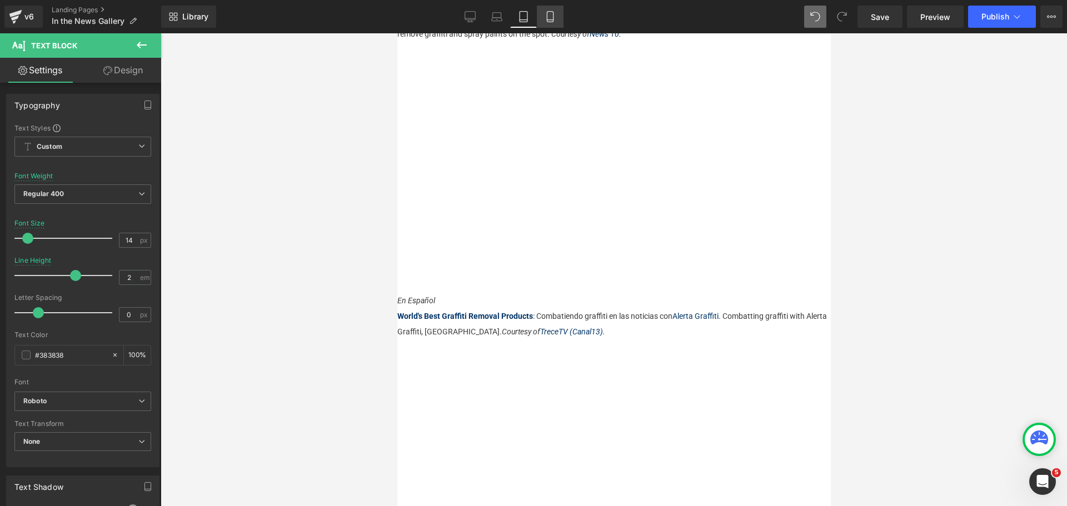
click at [548, 15] on icon at bounding box center [550, 16] width 11 height 11
type input "1.9"
type input "100"
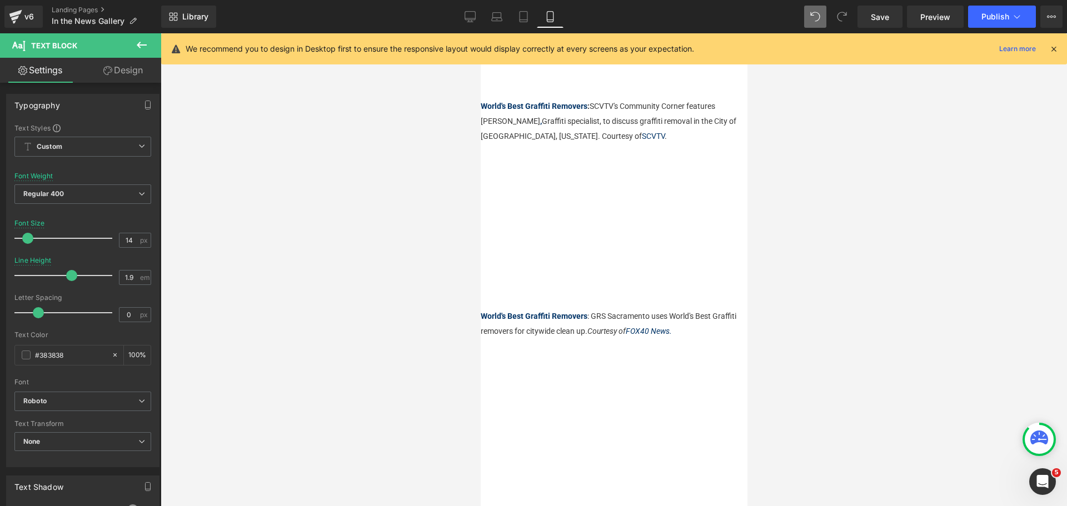
scroll to position [3432, 0]
drag, startPoint x: 550, startPoint y: 201, endPoint x: 490, endPoint y: 198, distance: 60.1
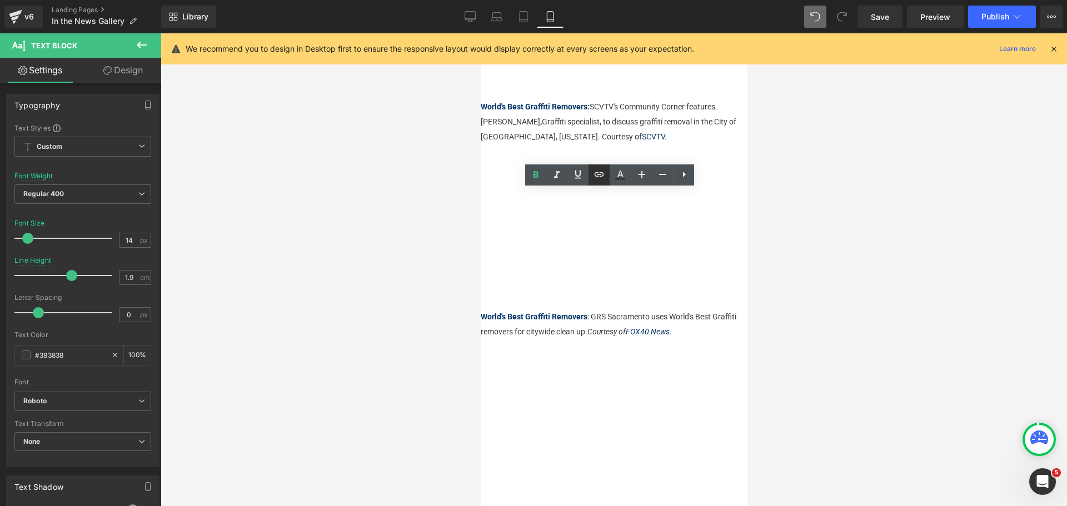
click at [597, 176] on icon at bounding box center [598, 174] width 13 height 13
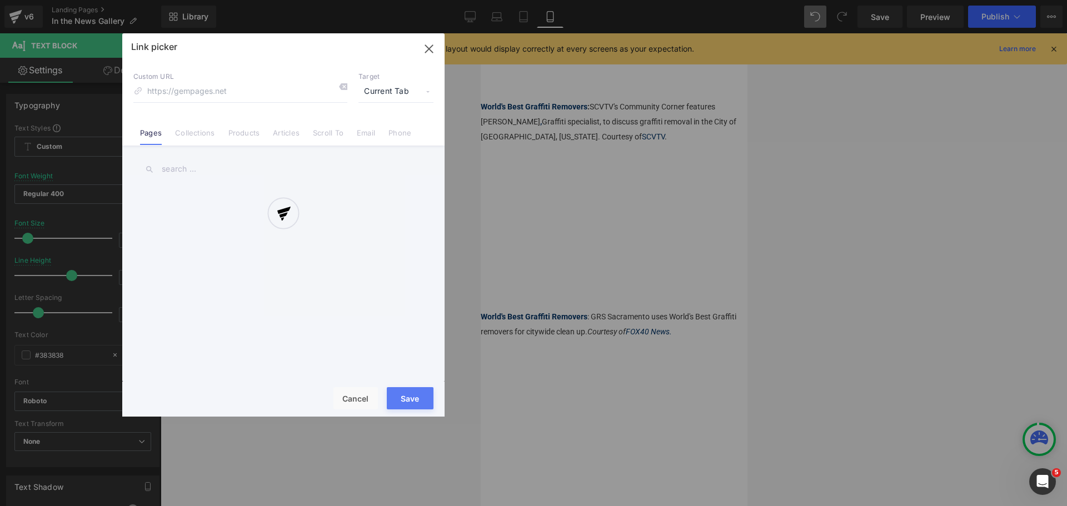
click at [692, 0] on div "Text Color Highlight Color #333333 Code Editor - Youtube #m-1623179972528 Templ…" at bounding box center [533, 0] width 1067 height 0
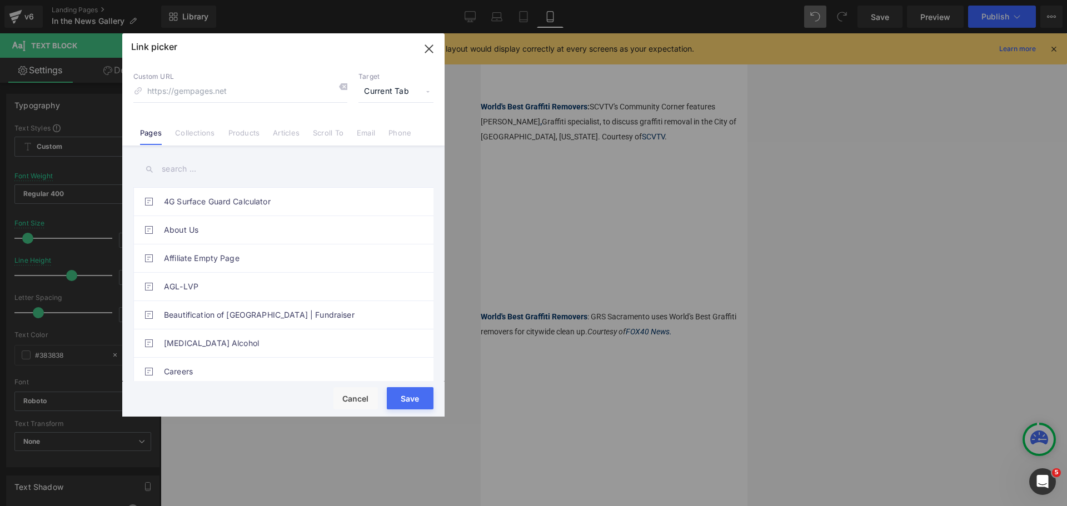
click at [224, 127] on li "Products" at bounding box center [244, 128] width 45 height 19
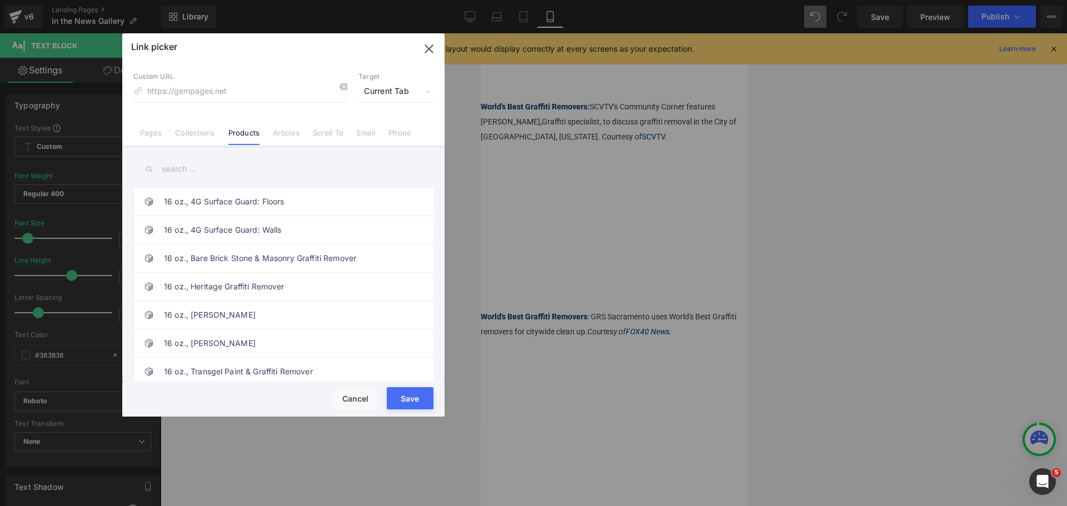
click at [216, 171] on input "text" at bounding box center [283, 169] width 300 height 25
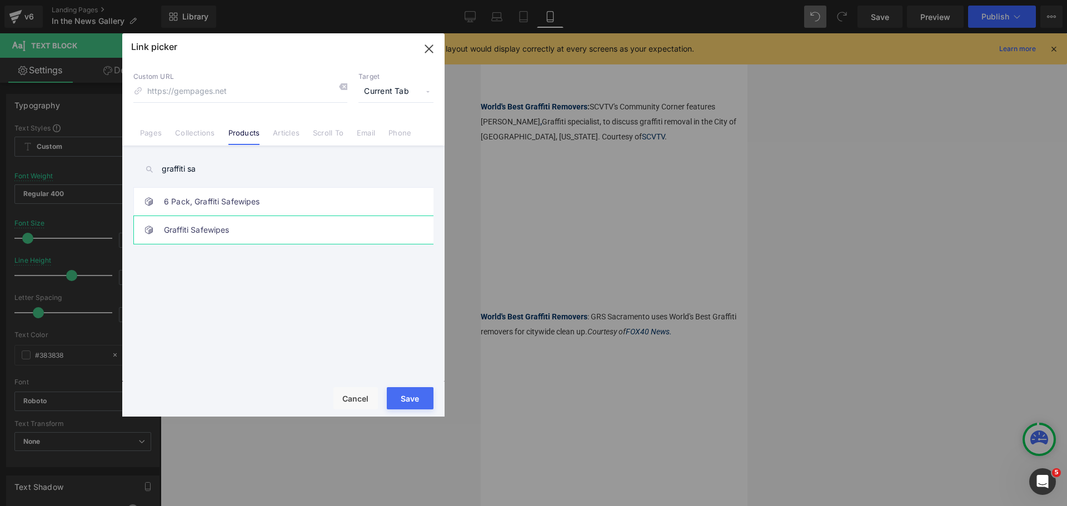
type input "graffiti sa"
click at [233, 238] on link "Graffiti Safewipes" at bounding box center [286, 230] width 244 height 28
type input "/products/safewipes"
click at [411, 395] on button "Save" at bounding box center [410, 398] width 47 height 22
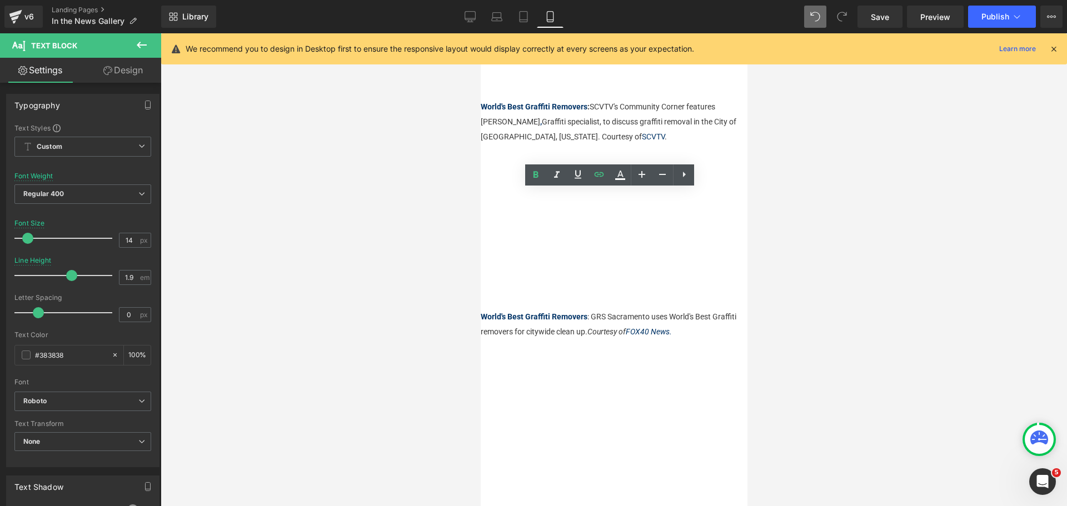
click at [772, 216] on div at bounding box center [614, 269] width 906 height 473
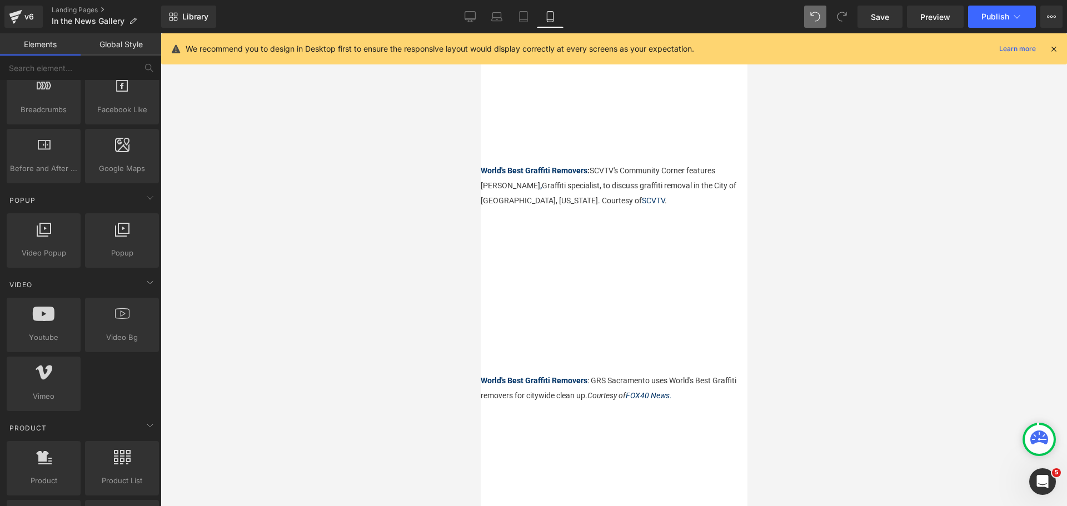
scroll to position [3376, 0]
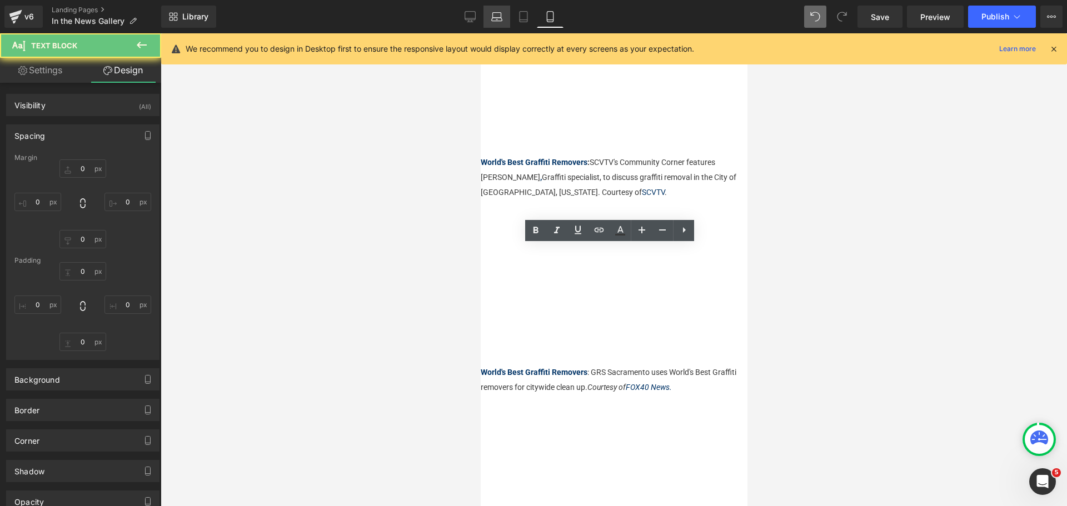
type input "0"
type input "11"
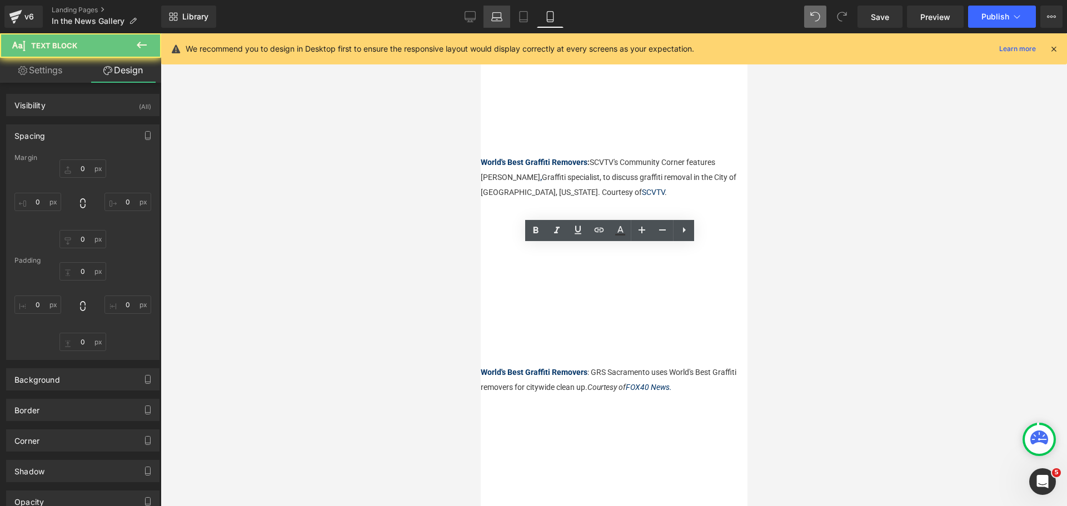
type input "0"
type input "15"
type input "0"
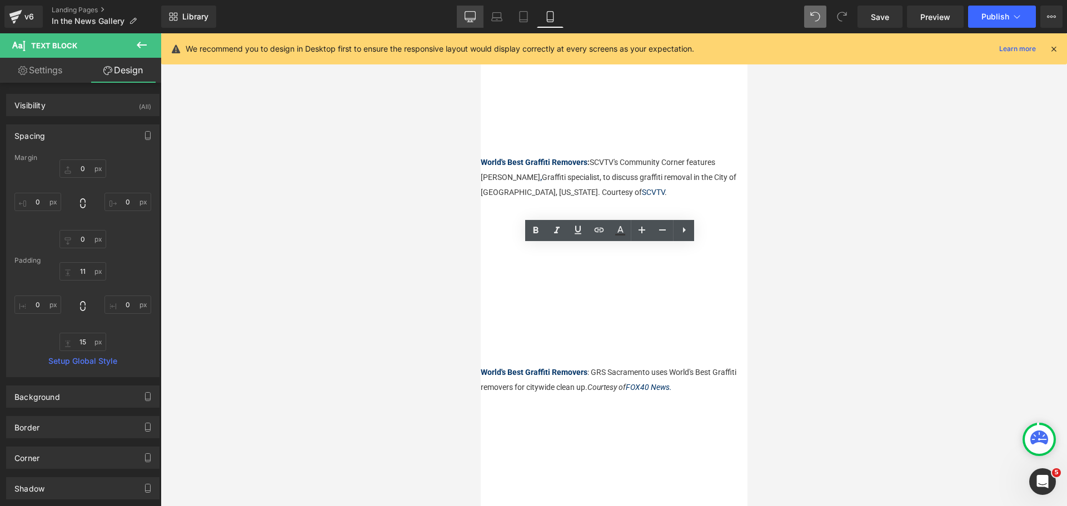
click at [467, 12] on icon at bounding box center [470, 16] width 11 height 11
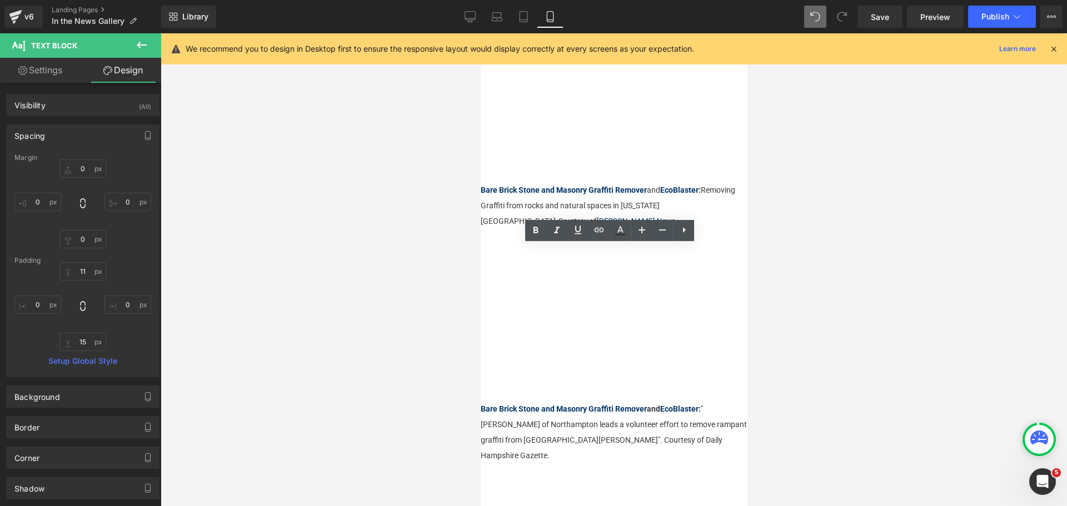
type input "0"
type input "5"
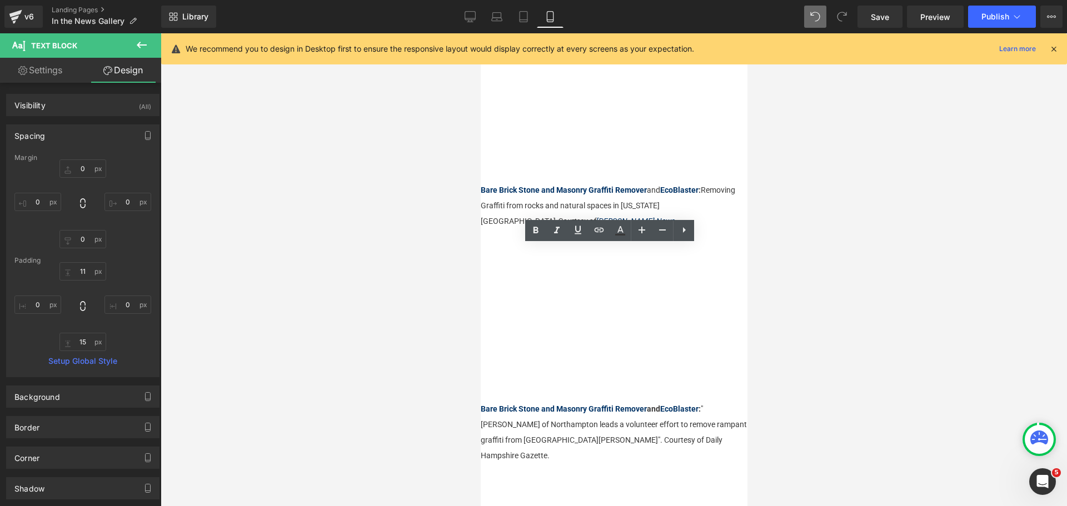
type input "0"
type input "15"
type input "0"
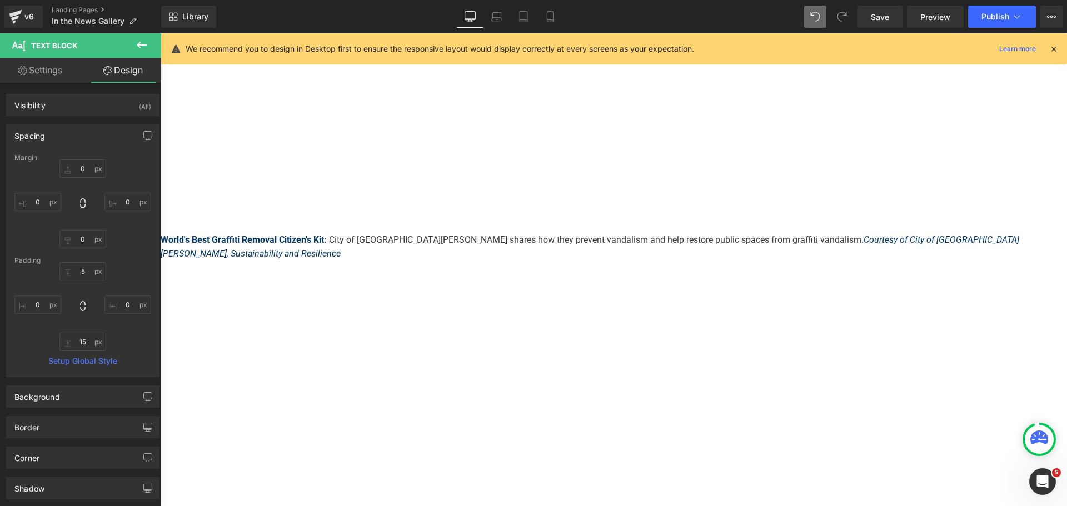
scroll to position [2265, 0]
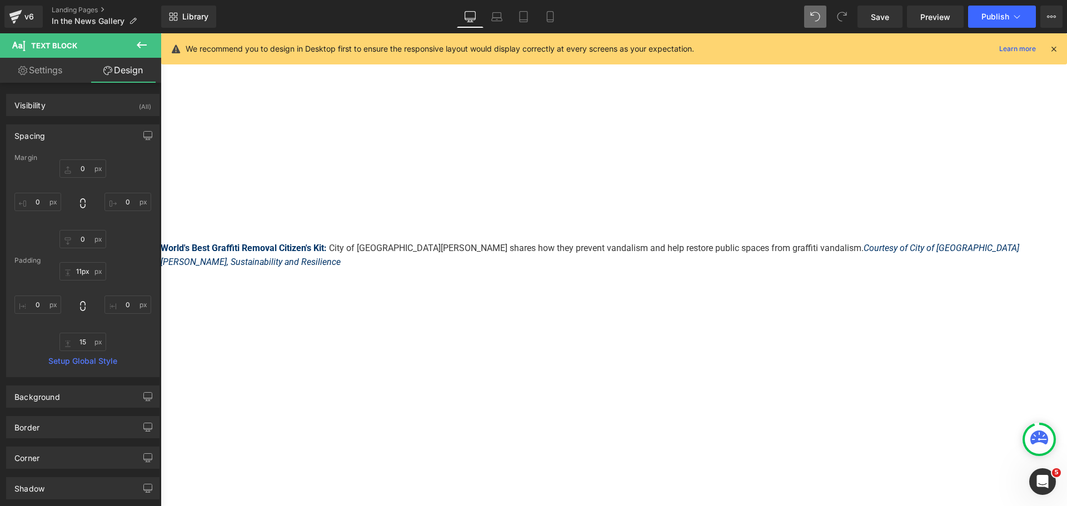
type input "12px"
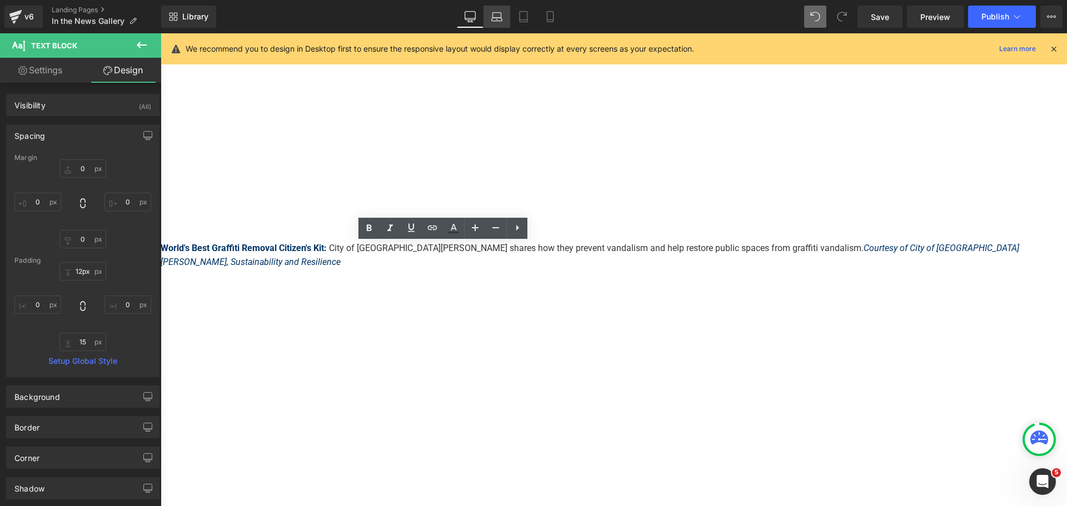
click at [493, 23] on link "Laptop" at bounding box center [496, 17] width 27 height 22
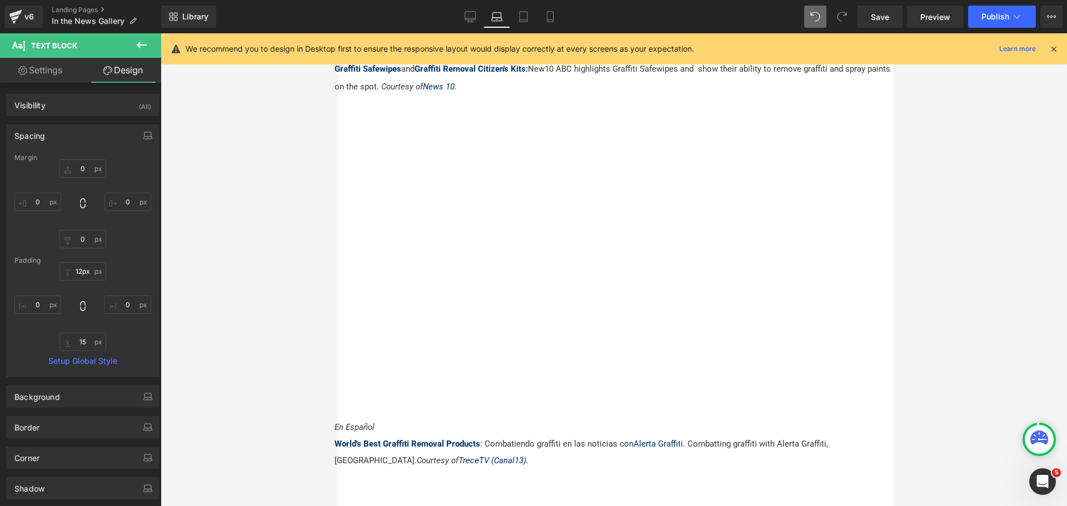
type input "0"
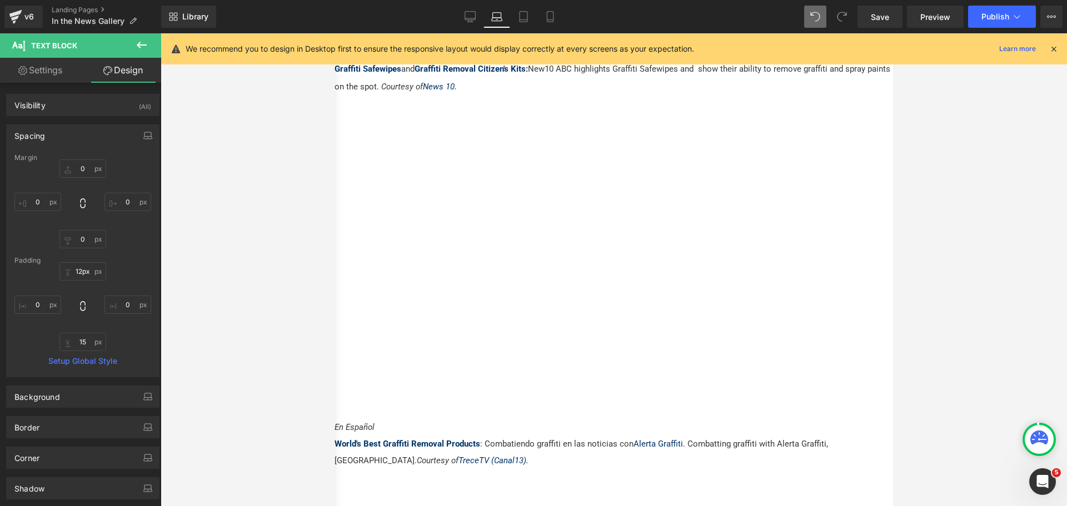
type input "0"
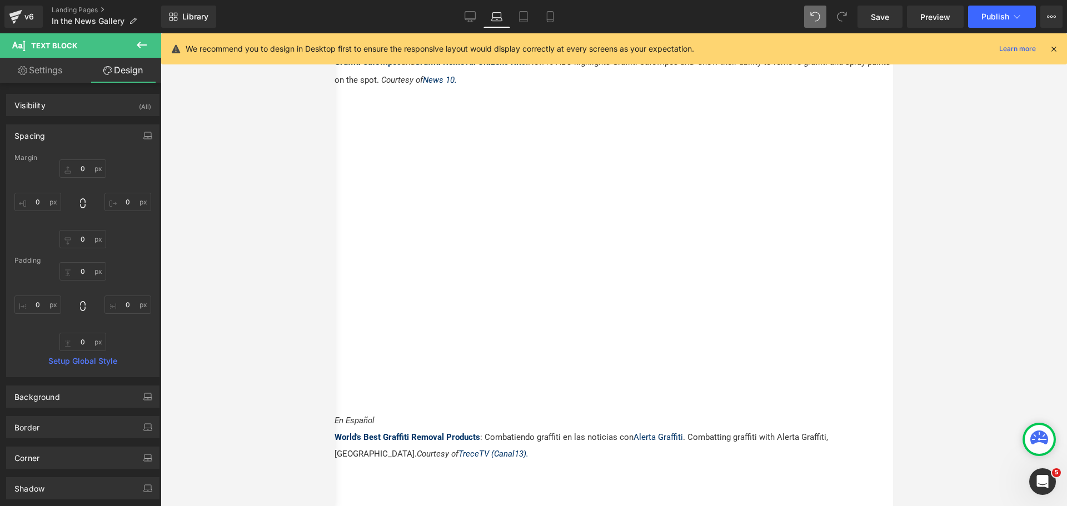
scroll to position [2061, 0]
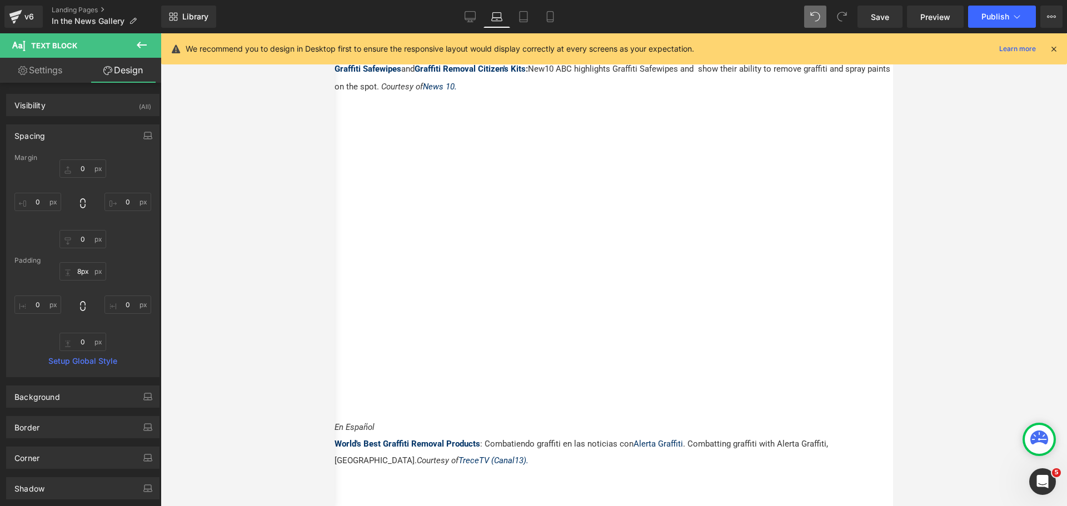
type input "9px"
click at [517, 11] on link "Tablet" at bounding box center [523, 17] width 27 height 22
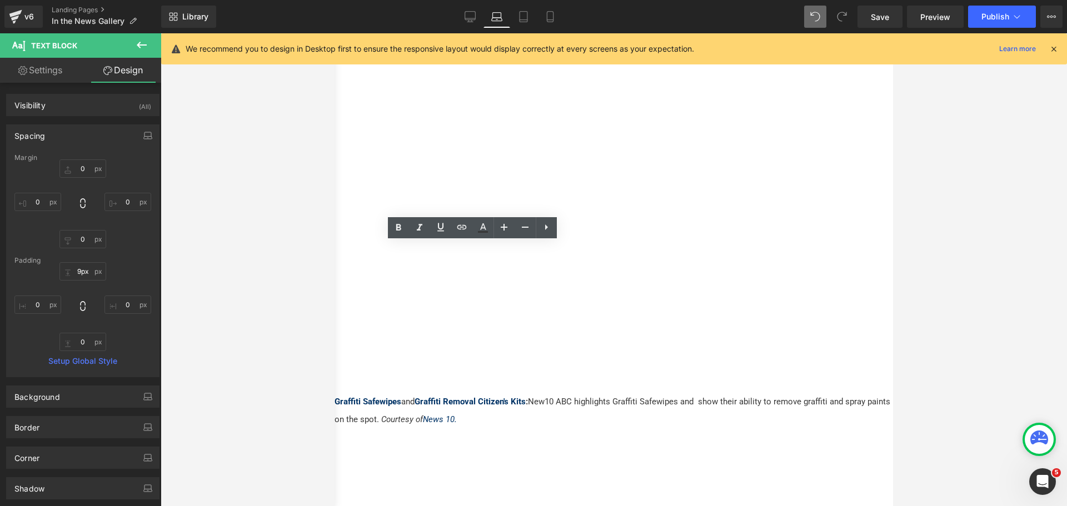
type input "0"
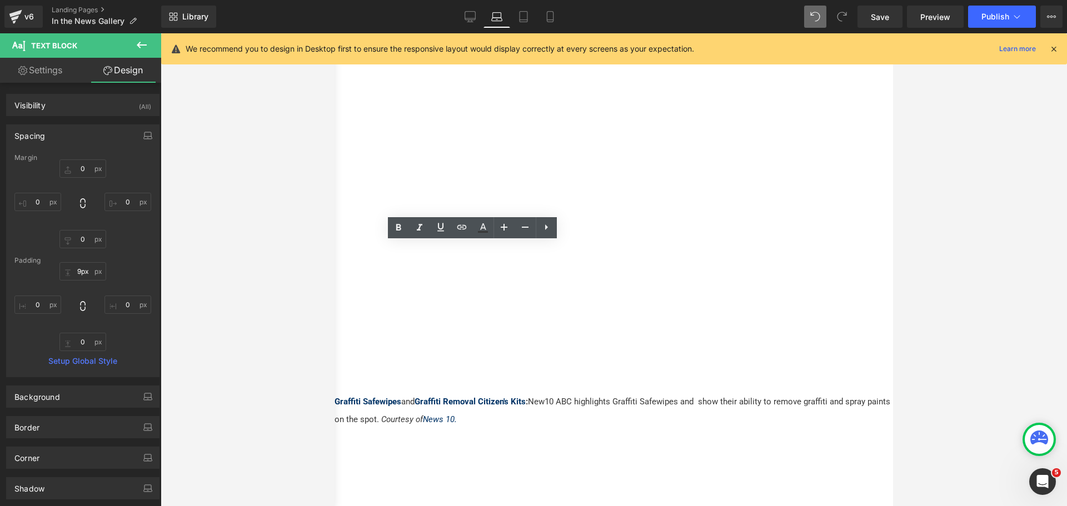
type input "0"
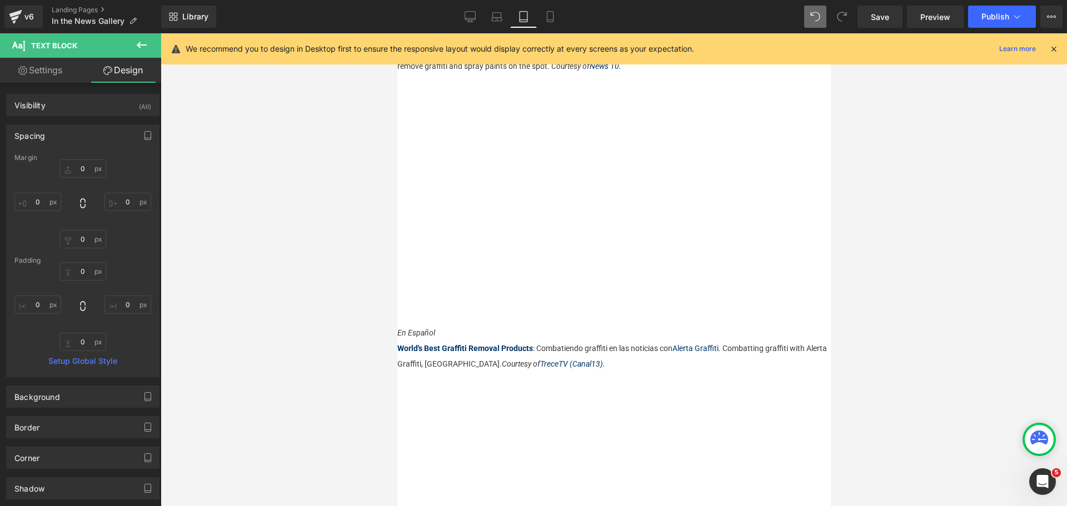
scroll to position [1691, 0]
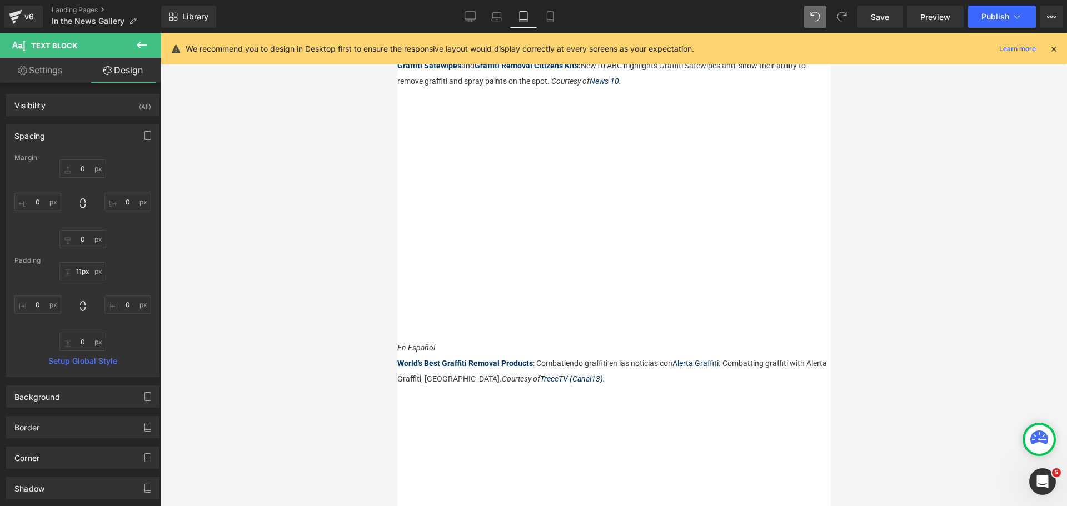
type input "12px"
drag, startPoint x: 480, startPoint y: 240, endPoint x: 480, endPoint y: 247, distance: 6.7
click at [916, 117] on div at bounding box center [614, 269] width 906 height 473
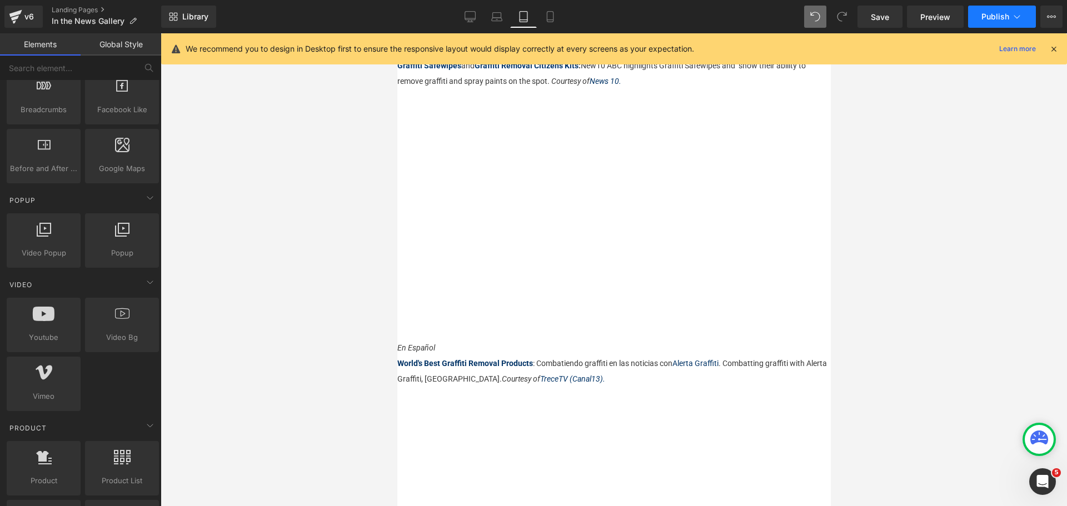
click at [991, 18] on span "Publish" at bounding box center [995, 16] width 28 height 9
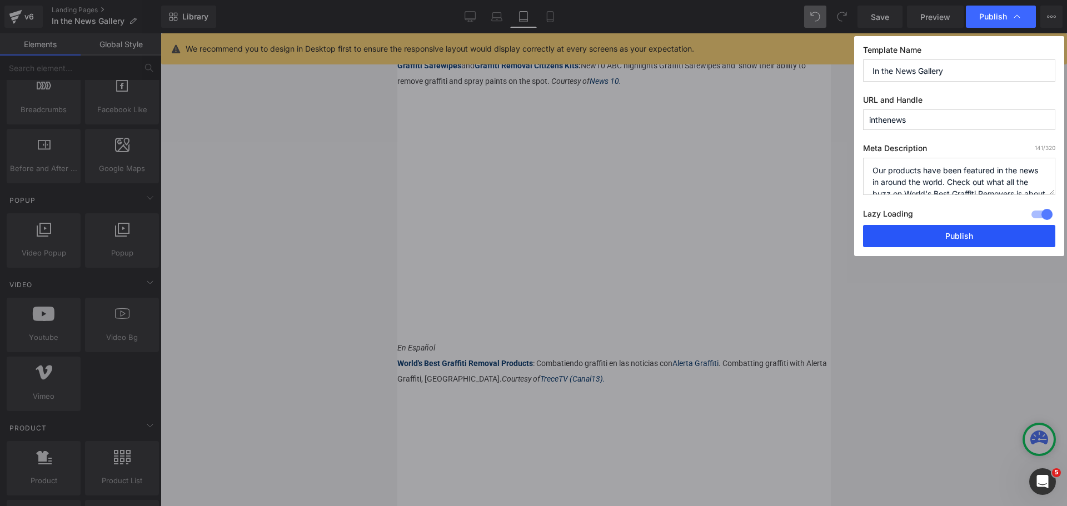
click at [943, 228] on button "Publish" at bounding box center [959, 236] width 192 height 22
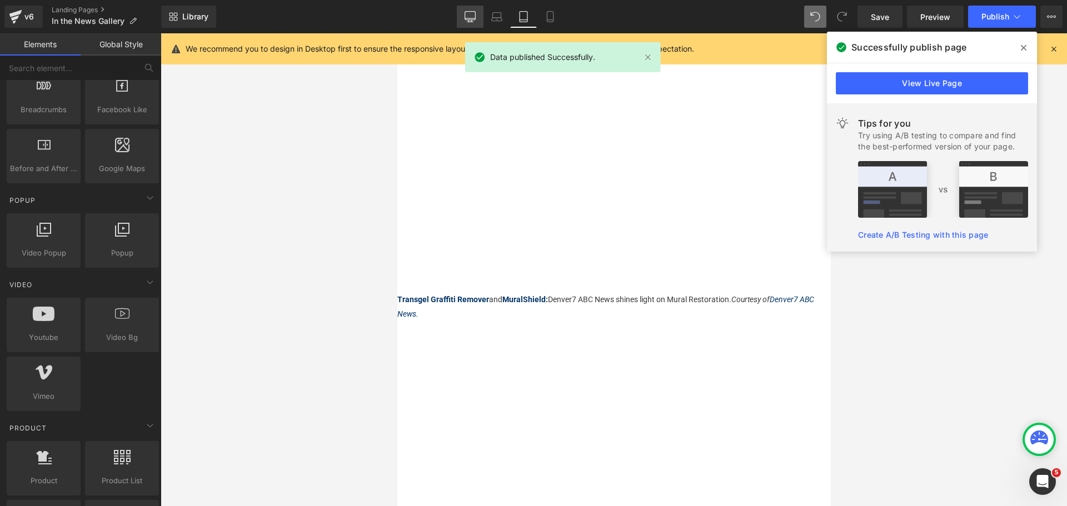
click at [477, 14] on link "Desktop" at bounding box center [470, 17] width 27 height 22
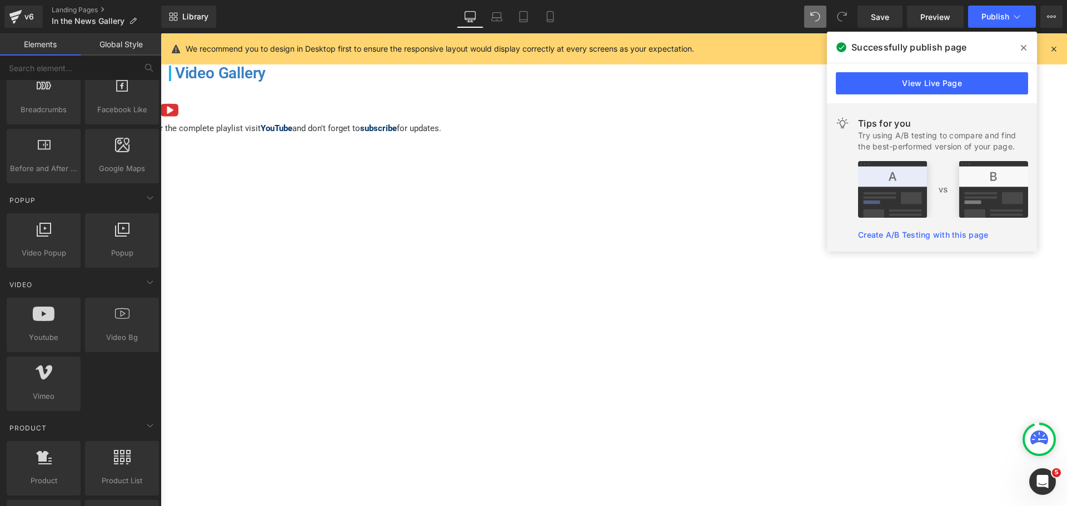
scroll to position [333, 0]
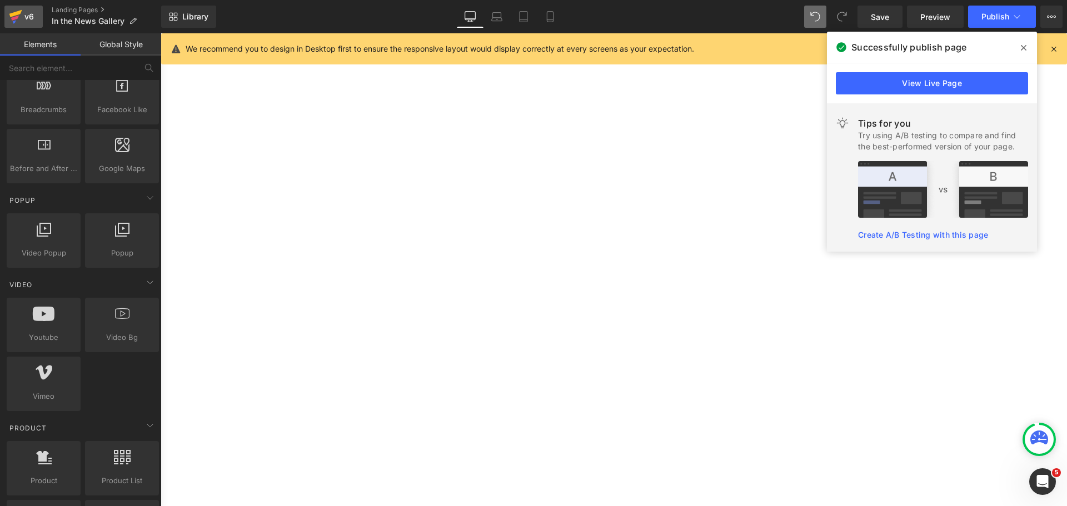
click at [28, 12] on div "v6" at bounding box center [29, 16] width 14 height 14
